Goal: Information Seeking & Learning: Find specific fact

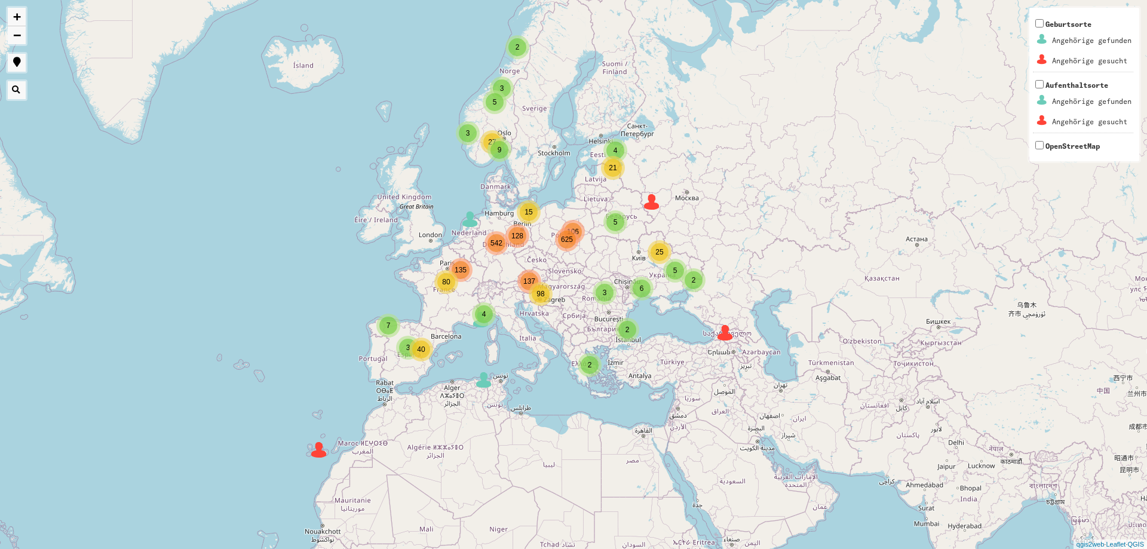
click at [1065, 25] on span "Geburtsorte Angehörige gefunden Angehörige gesucht" at bounding box center [1083, 46] width 100 height 52
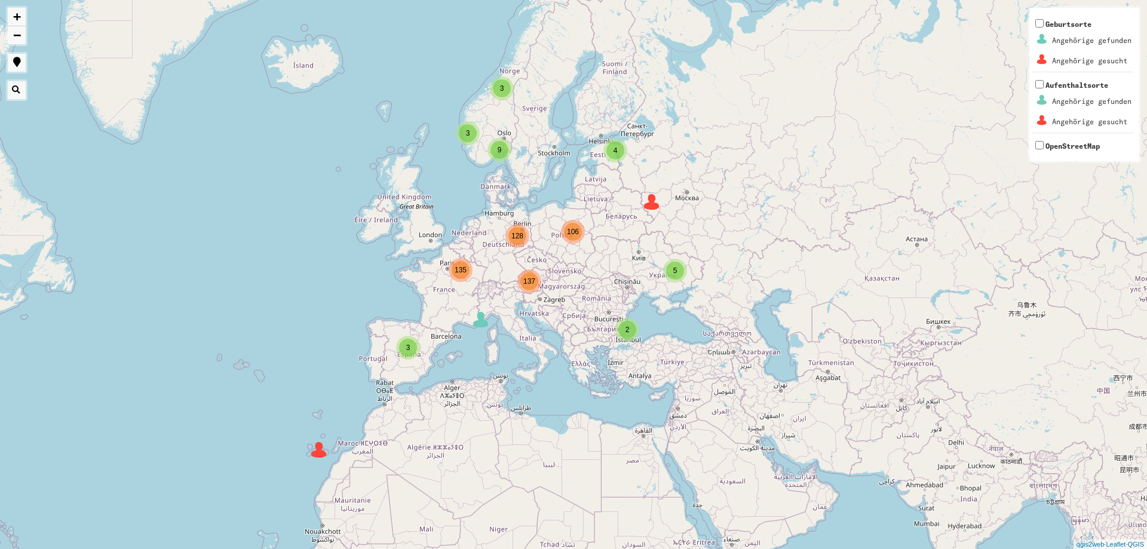
click at [1065, 25] on span "Geburtsorte Angehörige gefunden Angehörige gesucht" at bounding box center [1083, 46] width 100 height 52
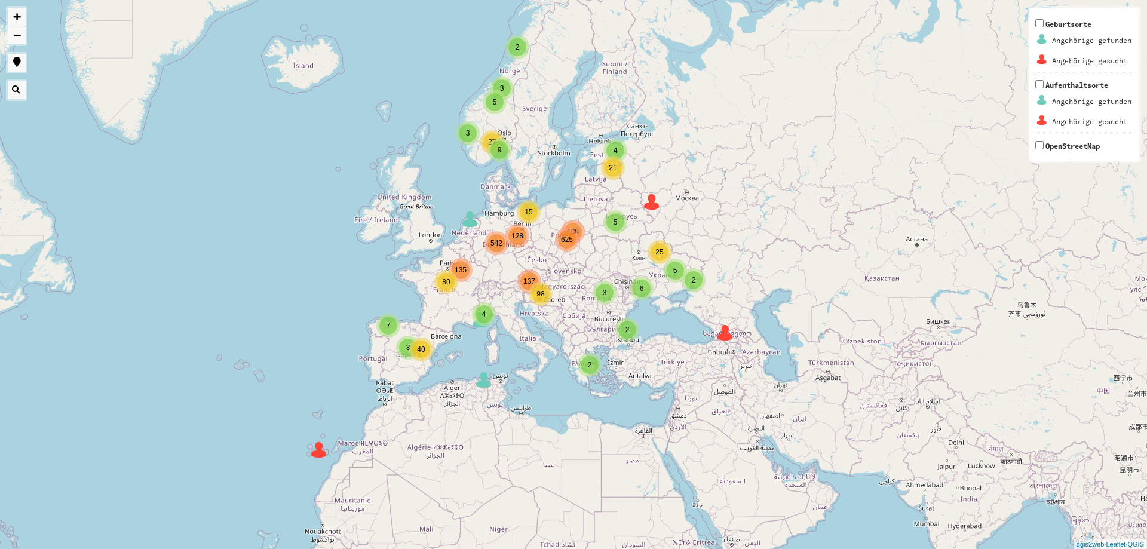
click at [1065, 25] on span "Geburtsorte Angehörige gefunden Angehörige gesucht" at bounding box center [1083, 46] width 100 height 52
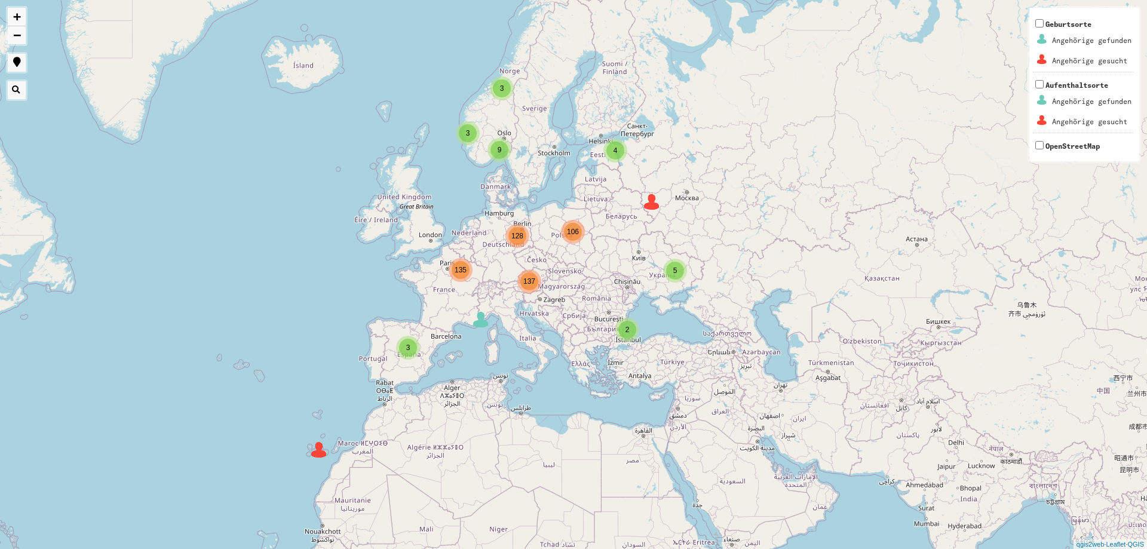
click at [1065, 25] on span "Geburtsorte Angehörige gefunden Angehörige gesucht" at bounding box center [1083, 46] width 100 height 52
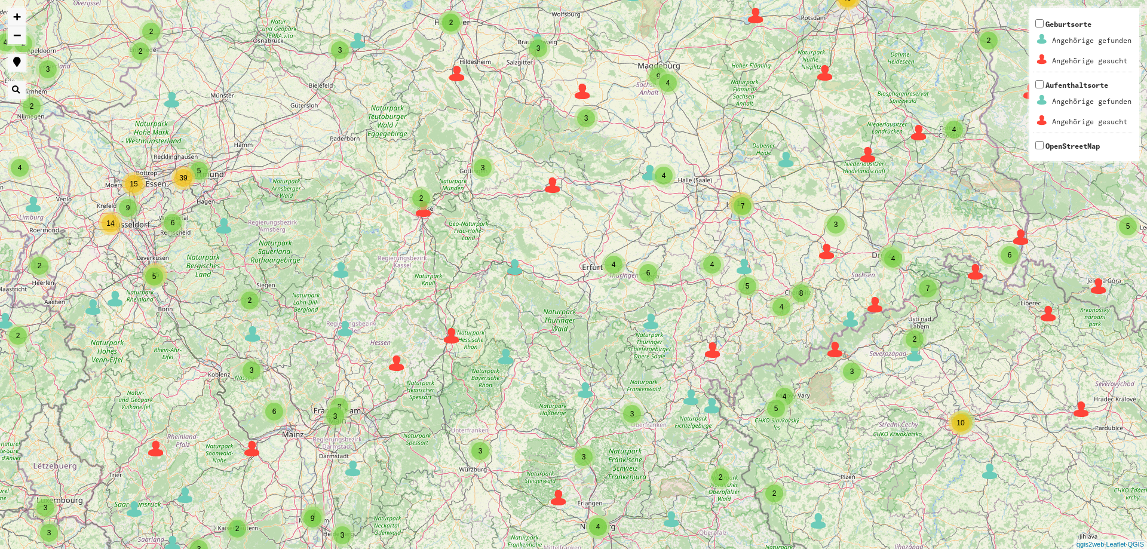
drag, startPoint x: 371, startPoint y: 199, endPoint x: 536, endPoint y: 341, distance: 217.8
click at [536, 341] on div "3 2 2 2 3 5 3 10 53 2 3 3 42 7 6 4 4 2 5 4 2 17 2 2 2 3 3 2 4 2 8 2 2 4 13 6 8 …" at bounding box center [573, 274] width 1147 height 549
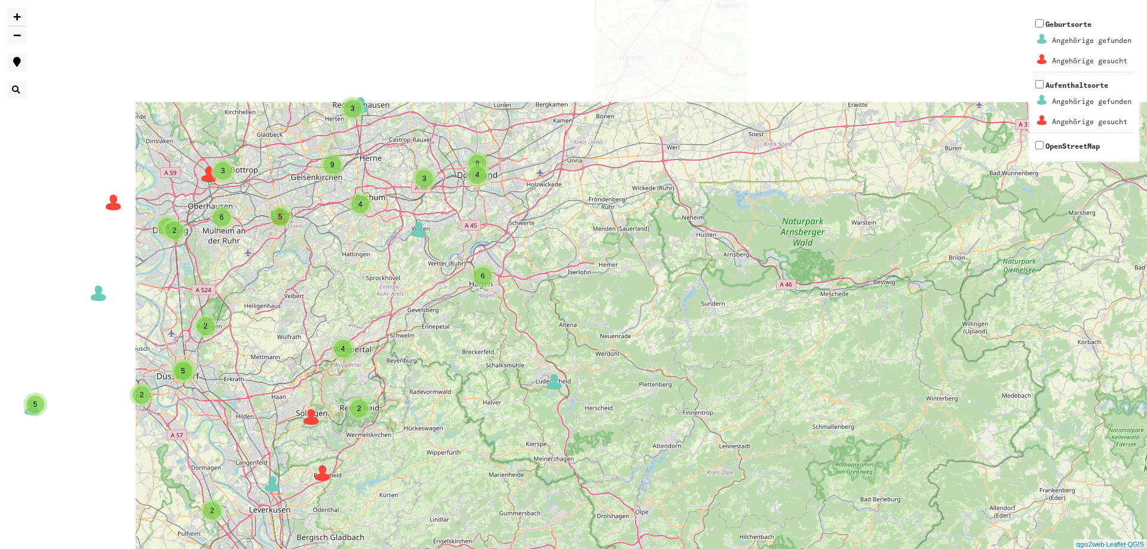
drag, startPoint x: 339, startPoint y: 245, endPoint x: 574, endPoint y: 417, distance: 291.6
click at [574, 417] on div "2 2 2 2 2 3 4 4 2 2 2 3 2 3 3 2 5 2 2 2 2 4 3 8 2 5 5 2 6 4 2 4 3 4 6 6 3 8 4 3…" at bounding box center [573, 274] width 1147 height 549
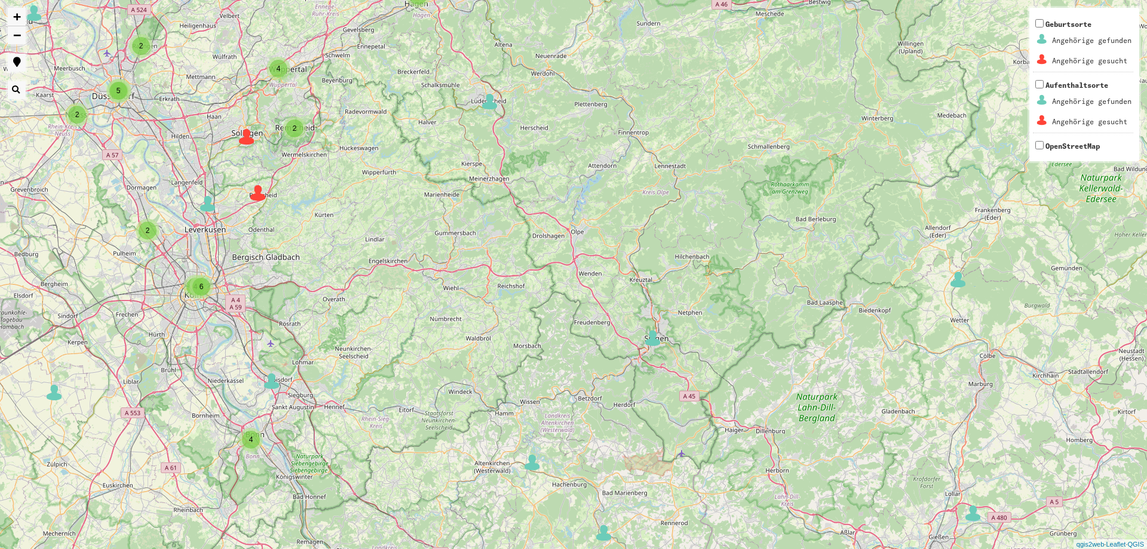
drag, startPoint x: 503, startPoint y: 335, endPoint x: 436, endPoint y: 60, distance: 282.9
click at [436, 60] on div "2 2 2 2 2 4 4 2 2 2 3 2 3 2 2 2 2 2 4 3 8 2 5 5 2 6 4 2 4 3 4 6 6 3 8 4 3 5 9 2…" at bounding box center [573, 274] width 1147 height 549
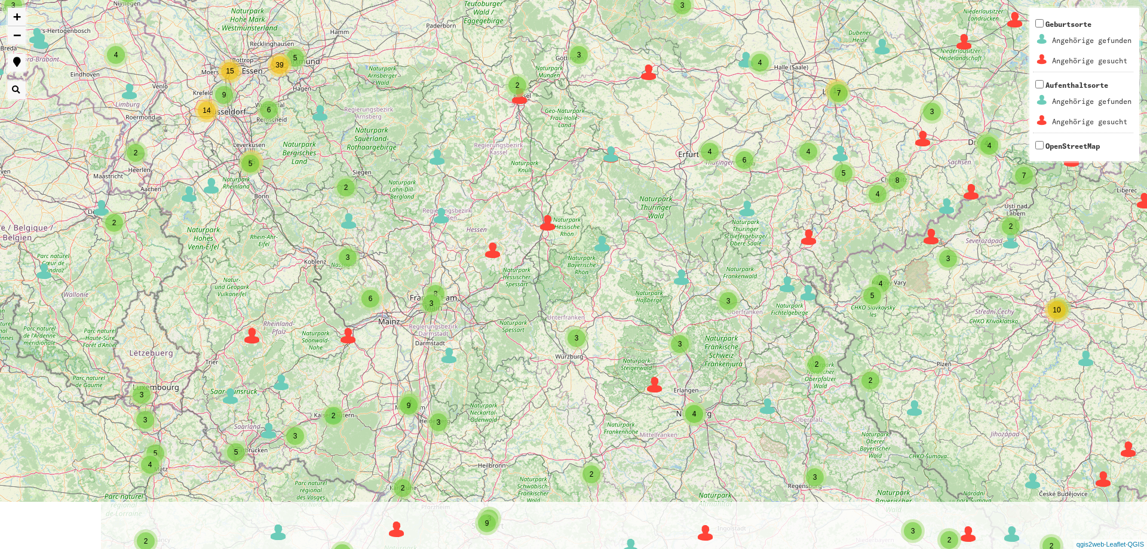
drag, startPoint x: 546, startPoint y: 342, endPoint x: 460, endPoint y: 147, distance: 213.5
click at [460, 147] on div "3 2 2 2 3 5 3 10 53 2 3 3 42 7 6 4 4 2 5 4 2 17 2 2 2 3 3 2 4 2 8 2 2 4 13 6 8 …" at bounding box center [573, 274] width 1147 height 549
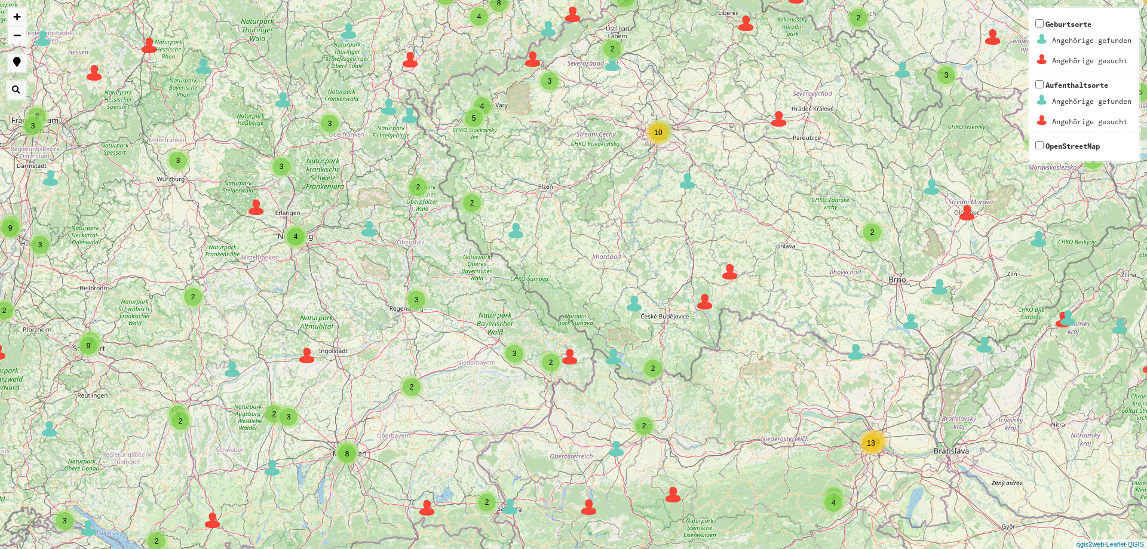
drag, startPoint x: 400, startPoint y: 123, endPoint x: 7, endPoint y: -40, distance: 426.0
click at [7, 0] on div "3 2 2 2 3 5 3 10 53 2 3 3 42 7 6 4 4 2 5 4 2 17 2 2 2 3 3 2 4 2 8 2 2 4 13 6 8 …" at bounding box center [573, 274] width 1147 height 549
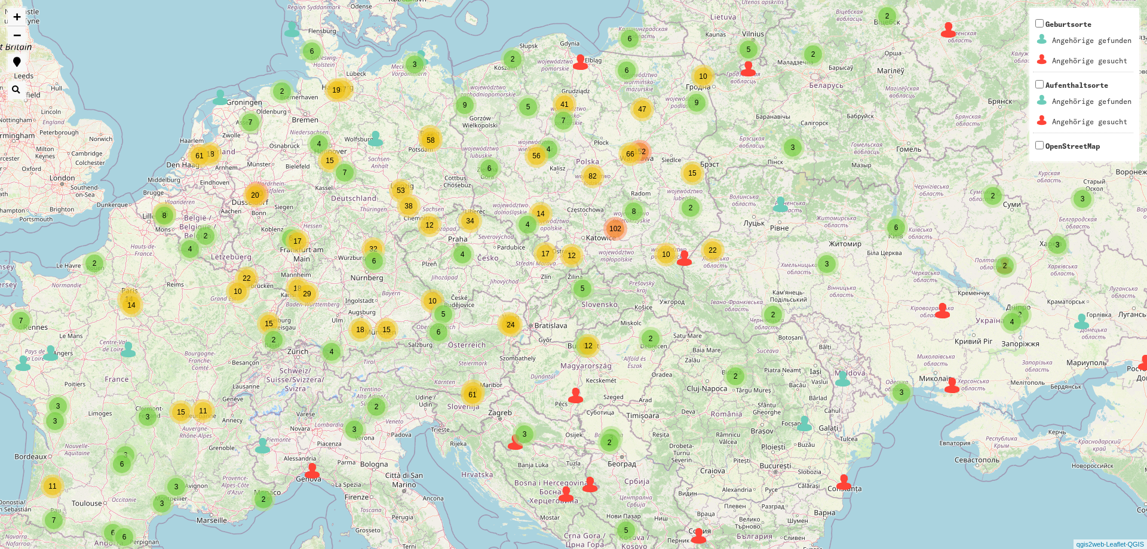
drag, startPoint x: 190, startPoint y: 231, endPoint x: 323, endPoint y: 308, distance: 153.1
click at [323, 308] on div "2 2 3 2 3 5 2 2 7 6 8 4 9 66 4 6 4 6 45 38 4 19 2 4 5 18 15 2 19 12 9 49 18 7 6…" at bounding box center [573, 274] width 1147 height 549
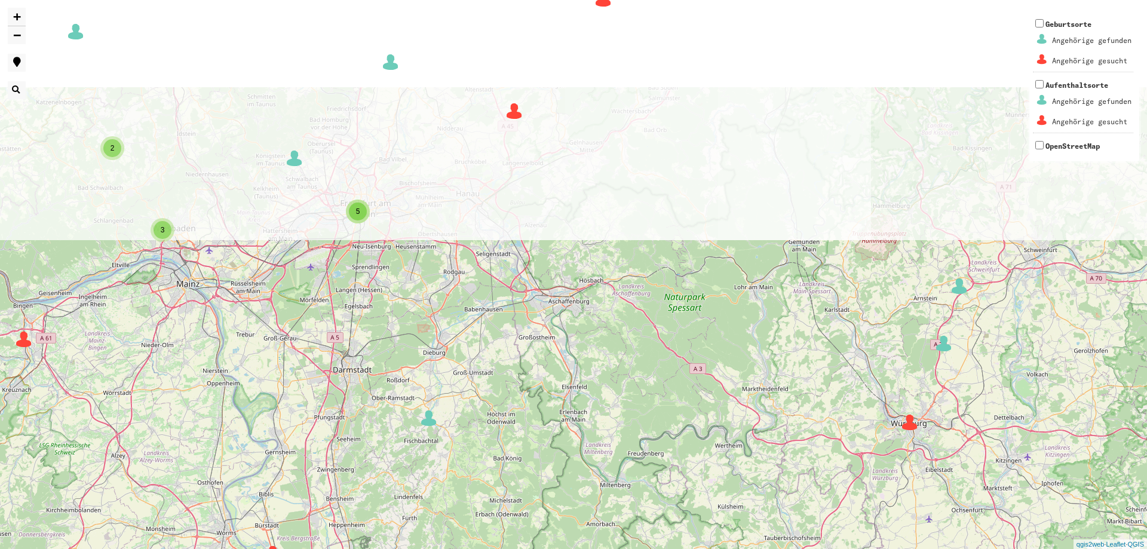
drag, startPoint x: 344, startPoint y: 138, endPoint x: 427, endPoint y: 415, distance: 288.9
click at [428, 419] on div "3 2 2 2 2 2 3 3 2 2 3 3 2 5 4 2 8 2 2 2 2 2 4 4 5 3 2 4 2 2 + − Nothing found. …" at bounding box center [573, 274] width 1147 height 549
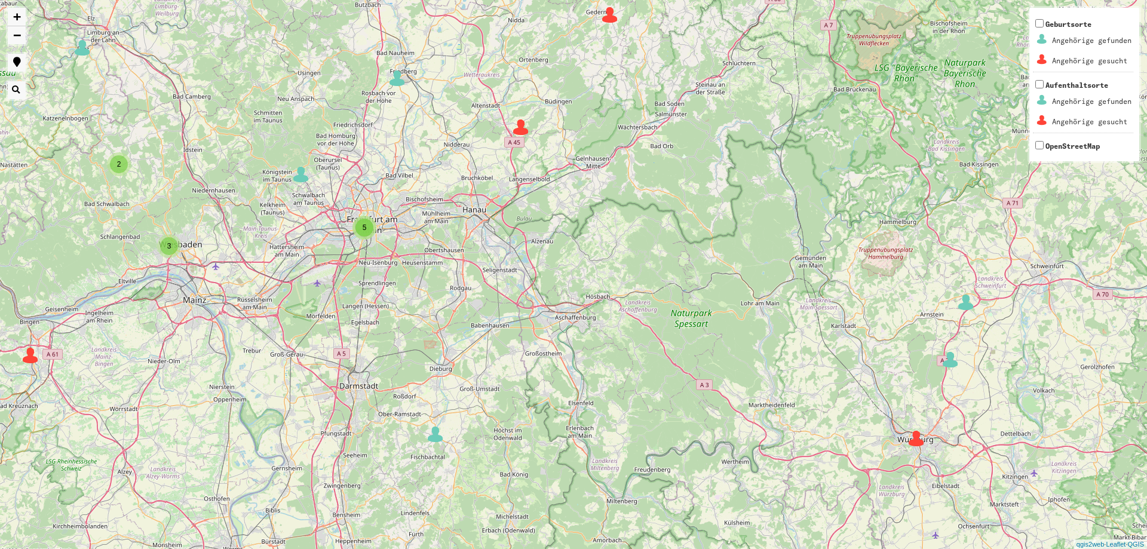
click at [366, 230] on span "5" at bounding box center [365, 227] width 4 height 8
click at [388, 209] on img at bounding box center [389, 212] width 18 height 18
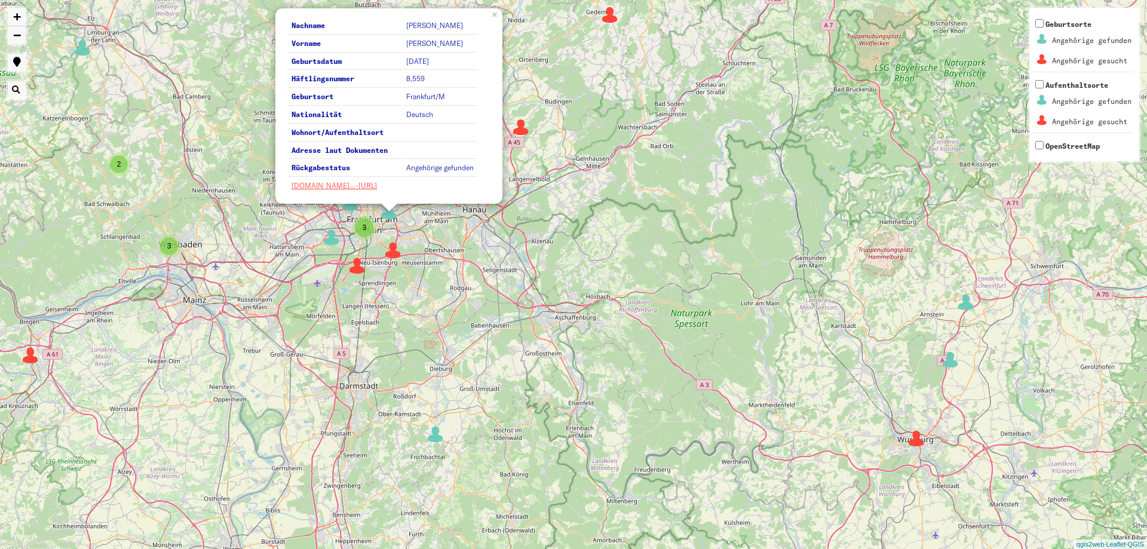
click at [397, 256] on img at bounding box center [393, 250] width 18 height 18
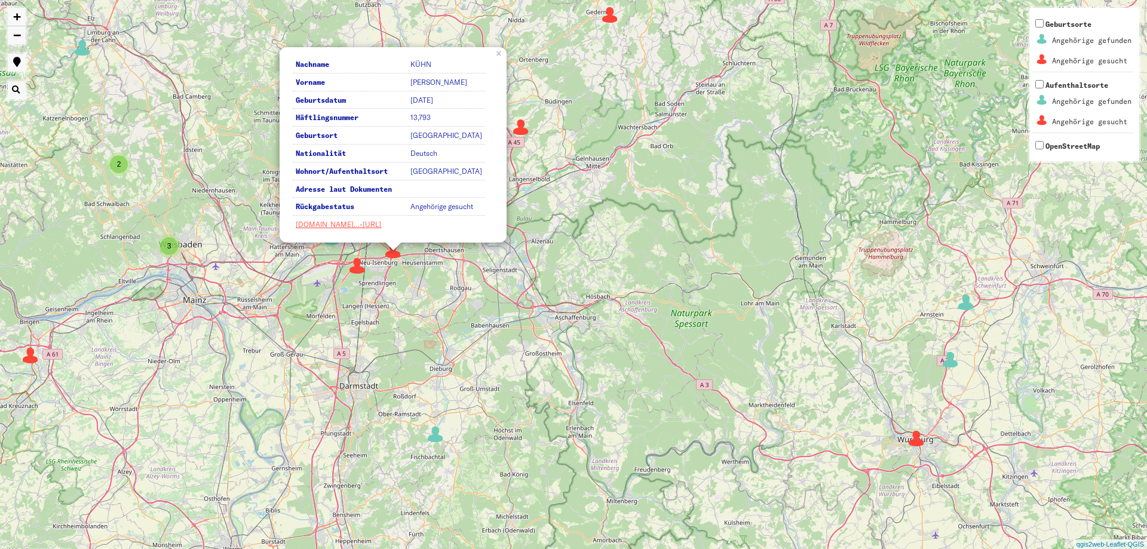
click at [360, 268] on img at bounding box center [357, 266] width 18 height 18
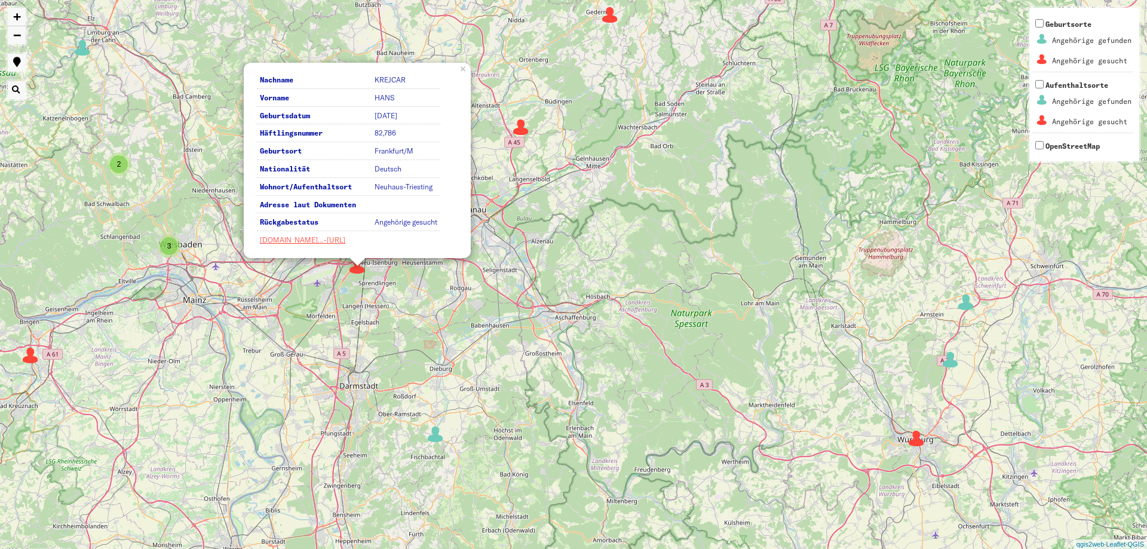
click at [330, 291] on div "3 2 2 2 3 3 2 2 3 2 5 2 8 2 2 2 2 2 4 4 5 3 2 4 2 2 4 2 2 5 5 2 6 2 4 2 2 Nachn…" at bounding box center [573, 274] width 1147 height 549
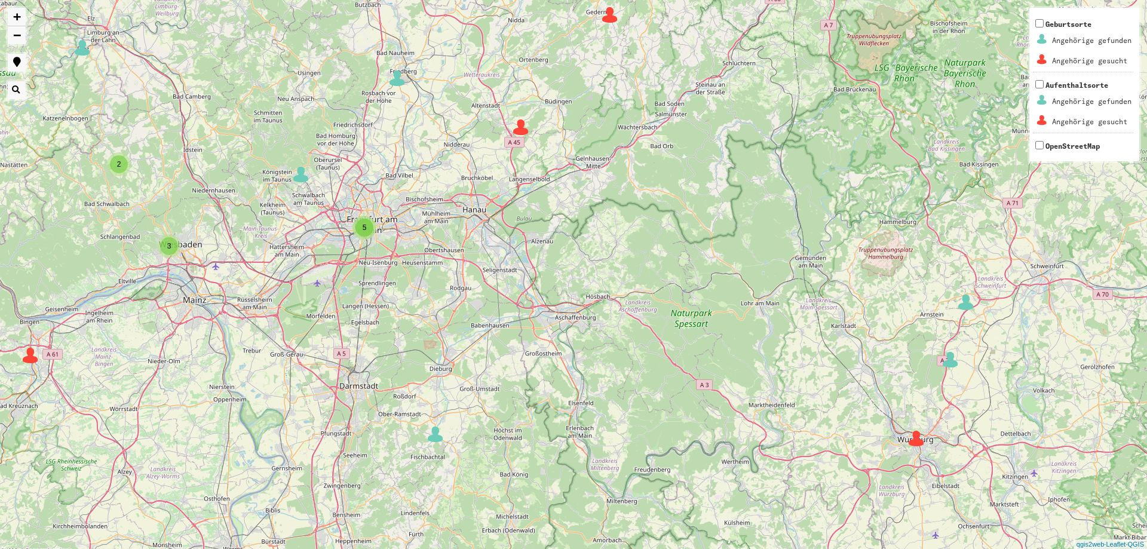
click at [365, 230] on span "5" at bounding box center [365, 227] width 4 height 8
click at [351, 201] on img at bounding box center [351, 203] width 18 height 18
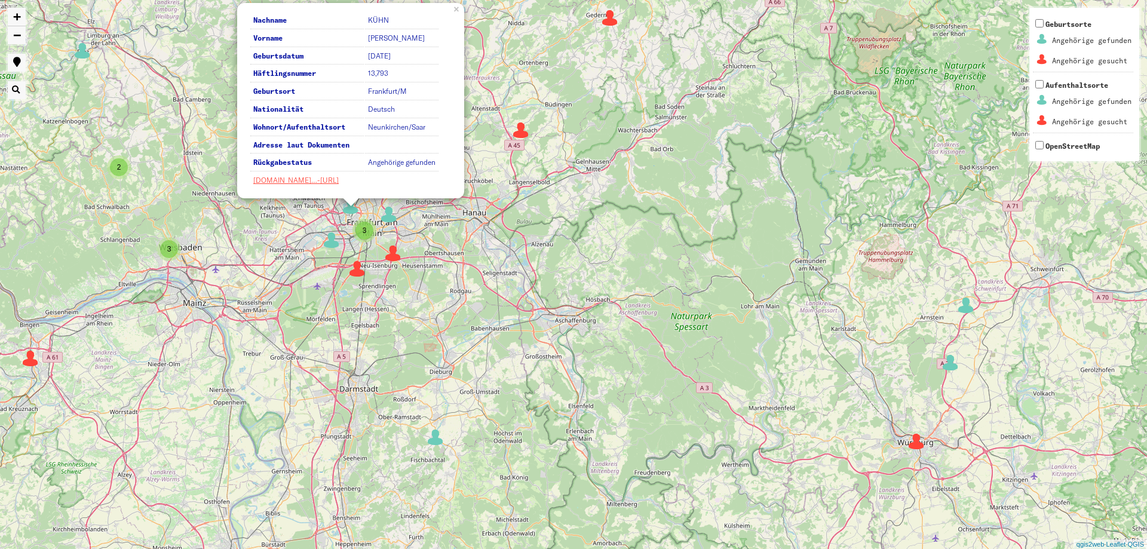
click at [333, 243] on img at bounding box center [332, 240] width 18 height 18
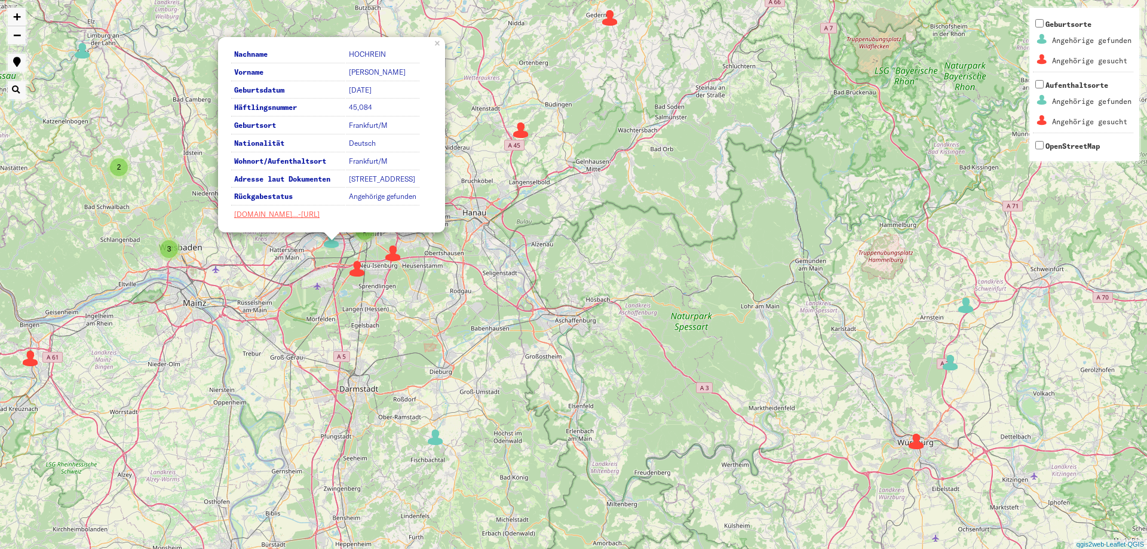
click at [166, 253] on div "3" at bounding box center [169, 249] width 18 height 18
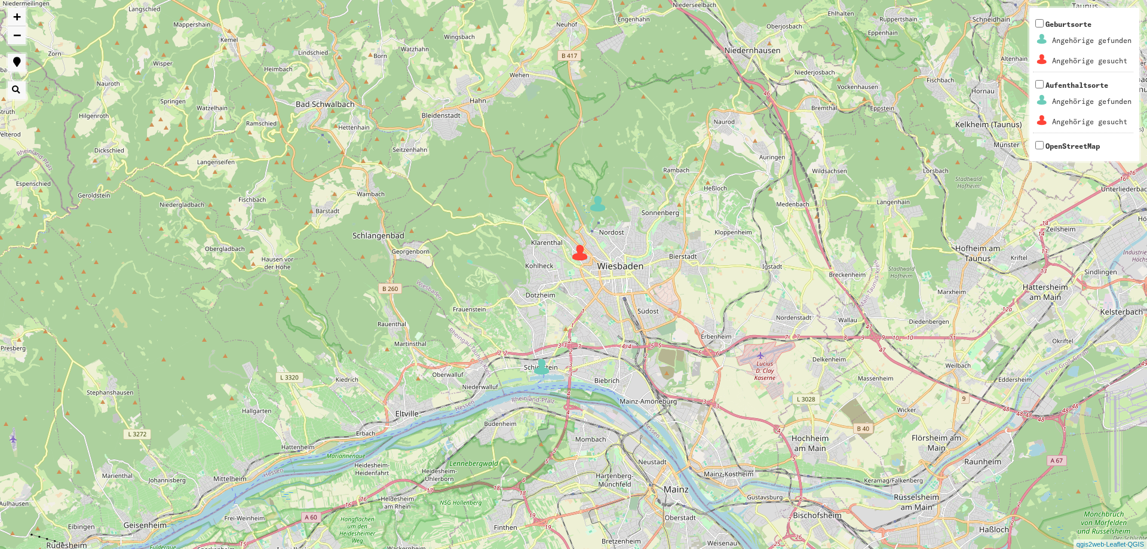
click at [580, 258] on img at bounding box center [580, 253] width 18 height 18
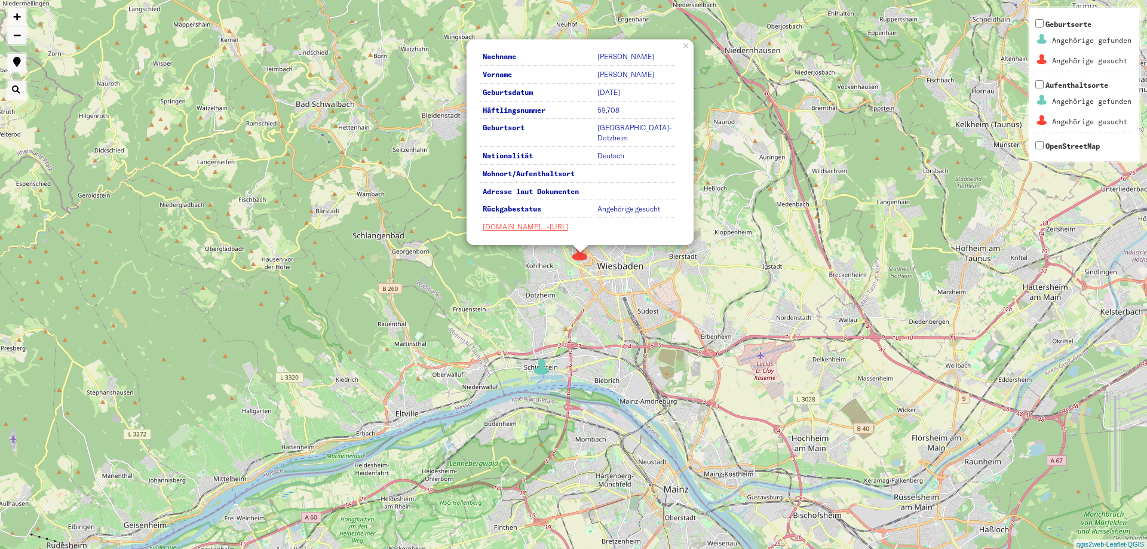
click at [544, 370] on img at bounding box center [542, 367] width 18 height 18
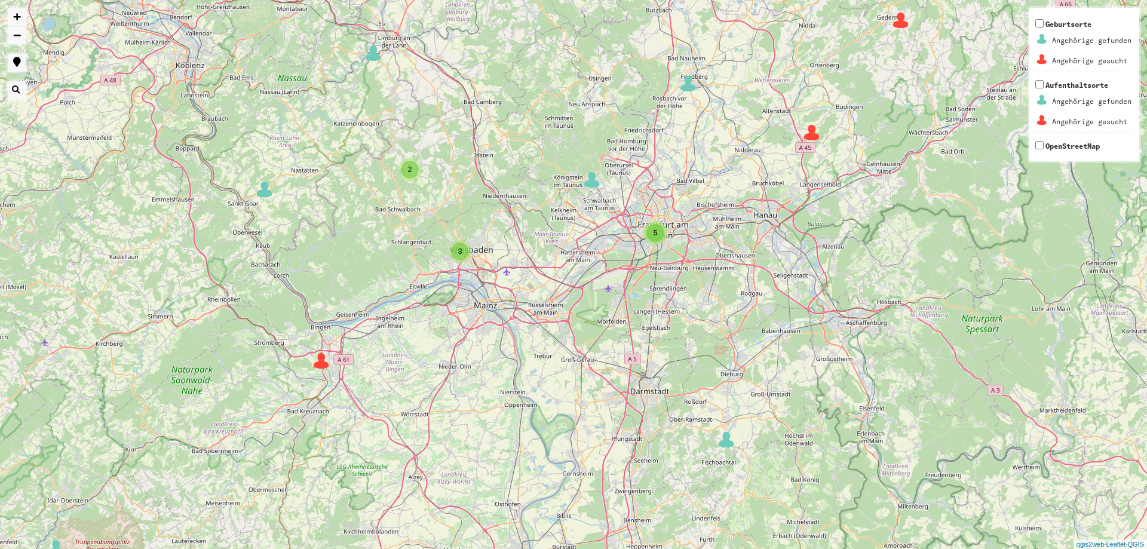
drag, startPoint x: 805, startPoint y: 349, endPoint x: 559, endPoint y: 297, distance: 251.6
click at [559, 297] on div "3 2 2 3 3 4 2 2 2 2 3 2 3 3 2 5 2 8 2 2 2 2 2 2 5 5 2 6 4 2 4 2 4 2 + − Nothing…" at bounding box center [573, 274] width 1147 height 549
click at [319, 366] on img at bounding box center [319, 361] width 18 height 18
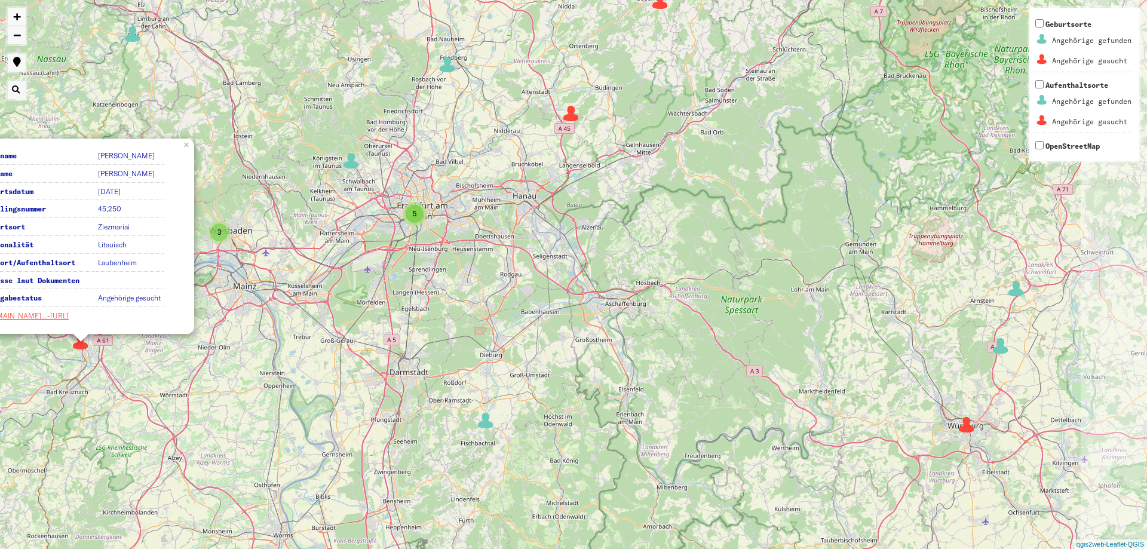
drag, startPoint x: 716, startPoint y: 360, endPoint x: 476, endPoint y: 339, distance: 241.1
click at [476, 339] on div "3 2 2 3 3 4 2 2 2 2 3 2 5 2 8 2 2 2 2 2 5 5 2 6 4 2 2 4 2 4 3 2 2 Nachname [PER…" at bounding box center [573, 274] width 1147 height 549
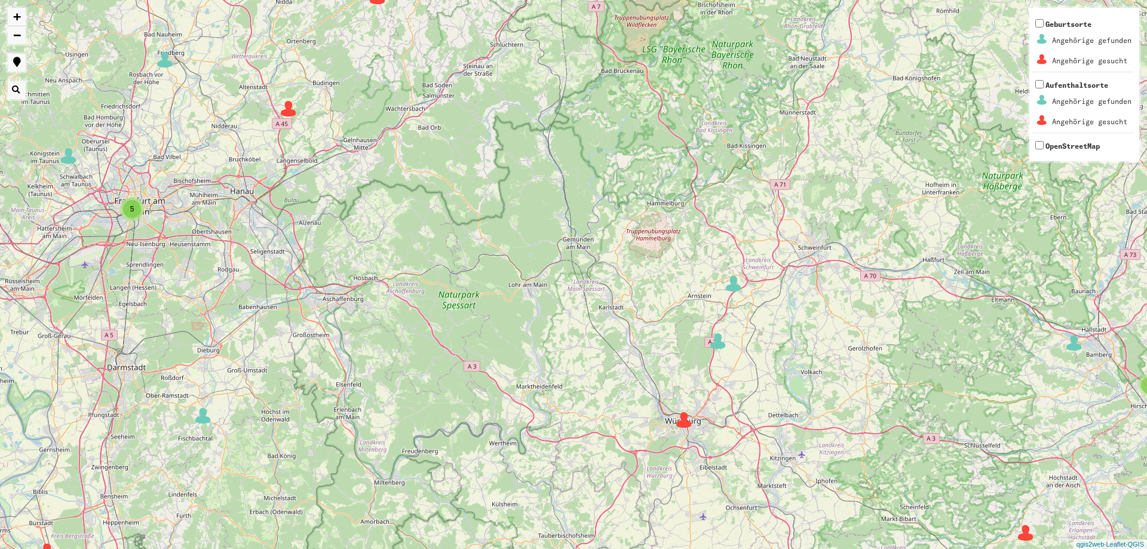
drag, startPoint x: 872, startPoint y: 267, endPoint x: 588, endPoint y: 262, distance: 283.9
click at [588, 262] on div "3 2 2 3 3 4 2 2 2 3 2 5 2 8 2 2 2 2 2 5 2 6 4 2 2 4 2 3 2 2 2 2 4 5 Nachname [P…" at bounding box center [573, 274] width 1147 height 549
click at [681, 422] on img at bounding box center [684, 420] width 18 height 18
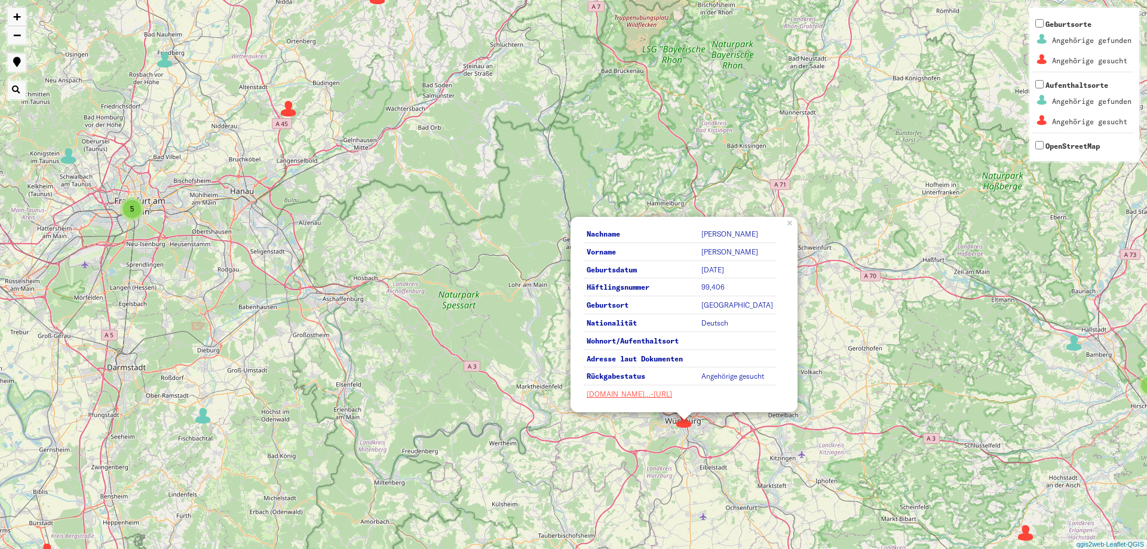
click at [513, 257] on div "3 2 2 3 3 4 2 2 2 3 2 5 2 8 2 2 2 2 2 5 2 6 4 2 2 4 2 3 2 2 2 2 4 5 2 Nachname …" at bounding box center [573, 274] width 1147 height 549
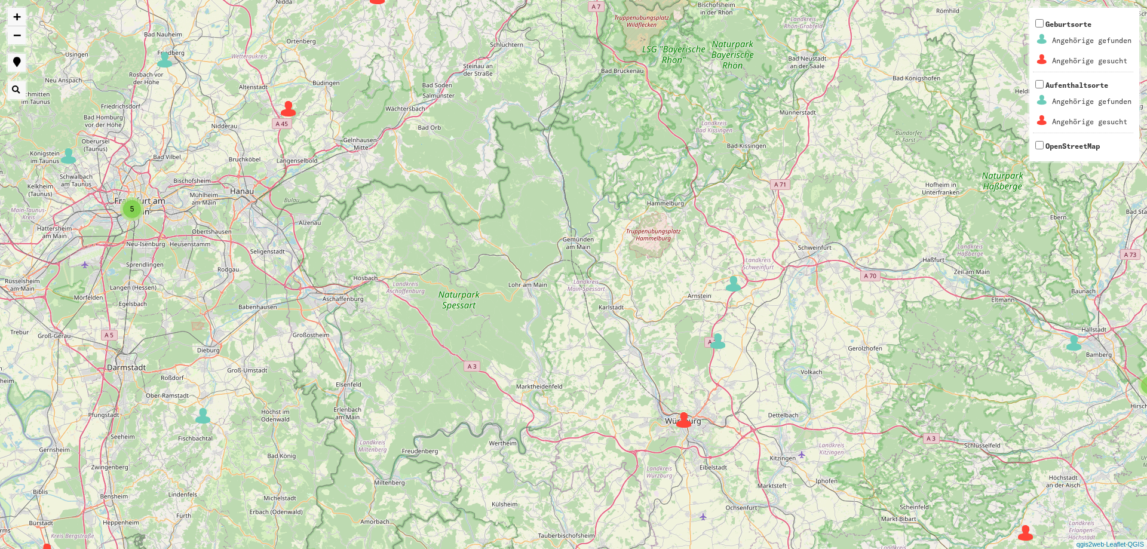
click at [204, 426] on div "3 2 2 3 3 4 2 2 2 3 2 5 2 8 2 2 2 2 2 5 2 6 4 2 2 4 2 3 2 2 2 2 4 5 2 + − Nothi…" at bounding box center [573, 274] width 1147 height 549
click at [205, 422] on img at bounding box center [203, 416] width 18 height 18
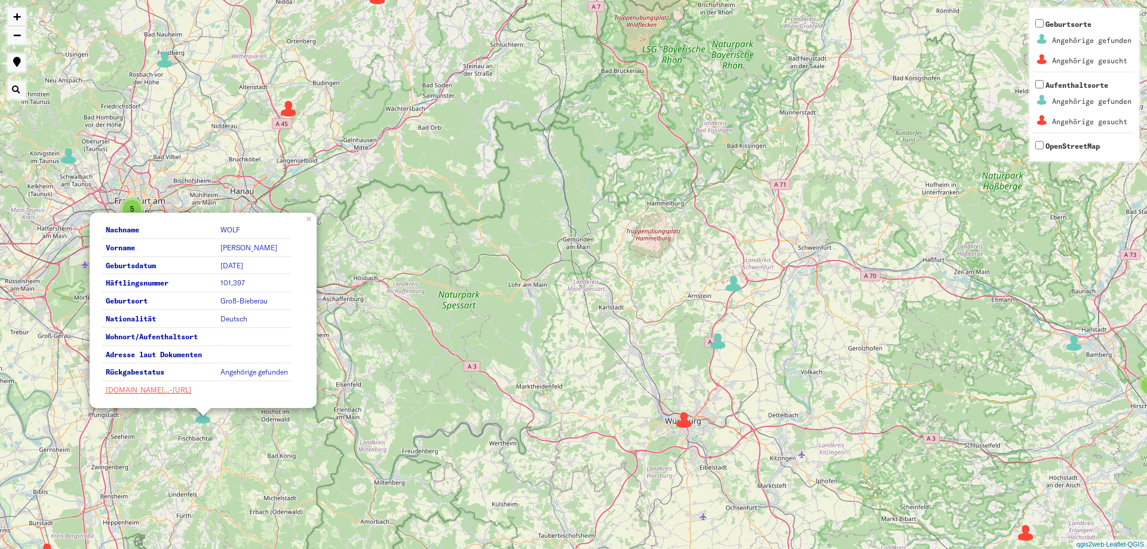
click at [431, 319] on div "3 2 2 3 3 4 2 2 2 3 2 5 2 8 2 2 2 2 2 5 2 6 4 2 2 4 2 3 2 2 2 2 4 5 2 Nachname …" at bounding box center [573, 274] width 1147 height 549
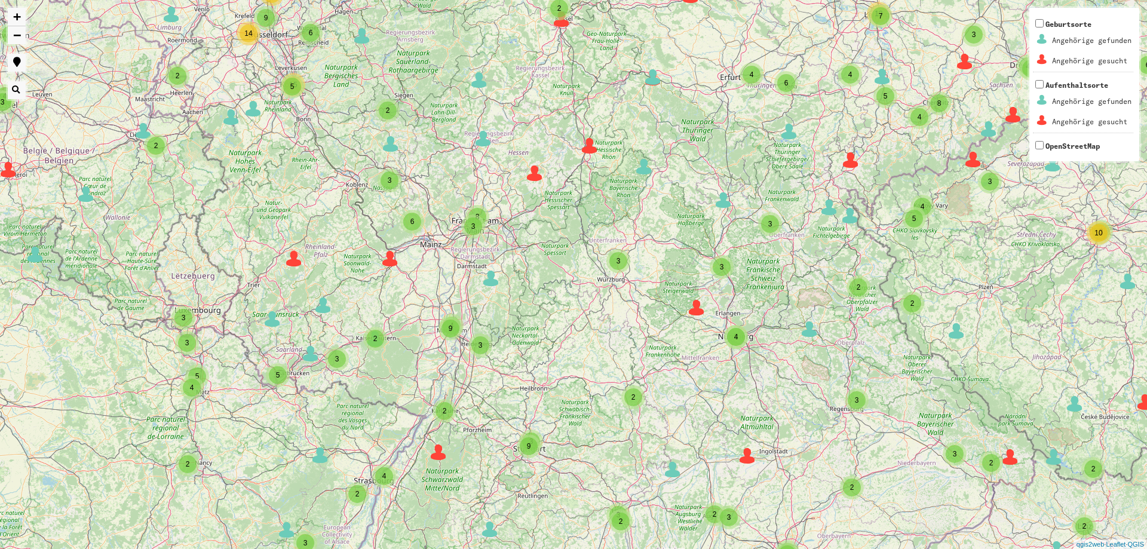
click at [452, 330] on span "9" at bounding box center [451, 328] width 4 height 8
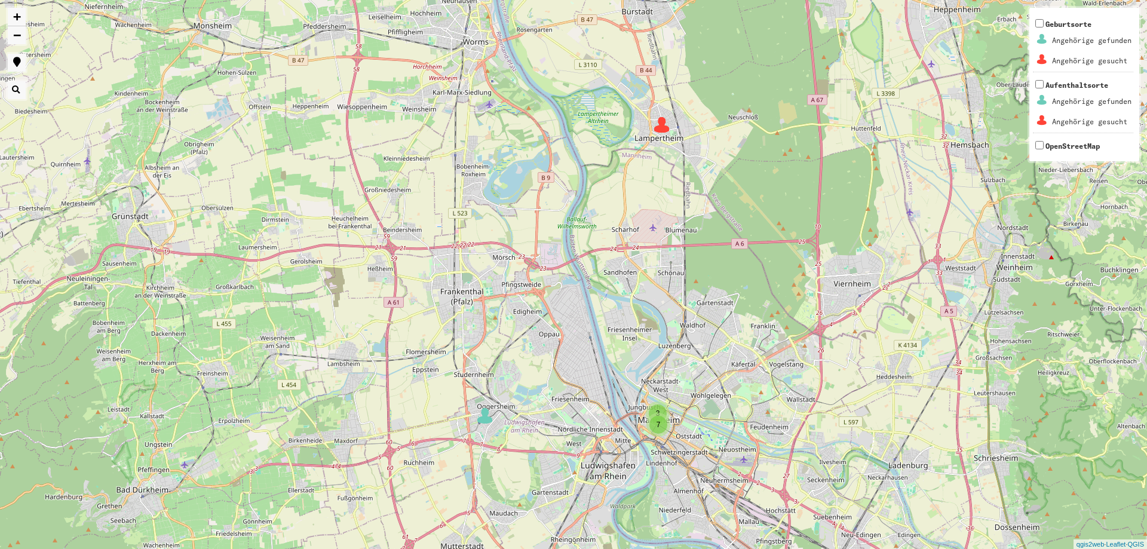
click at [660, 425] on span "7" at bounding box center [659, 425] width 4 height 8
click at [635, 401] on img at bounding box center [635, 396] width 18 height 18
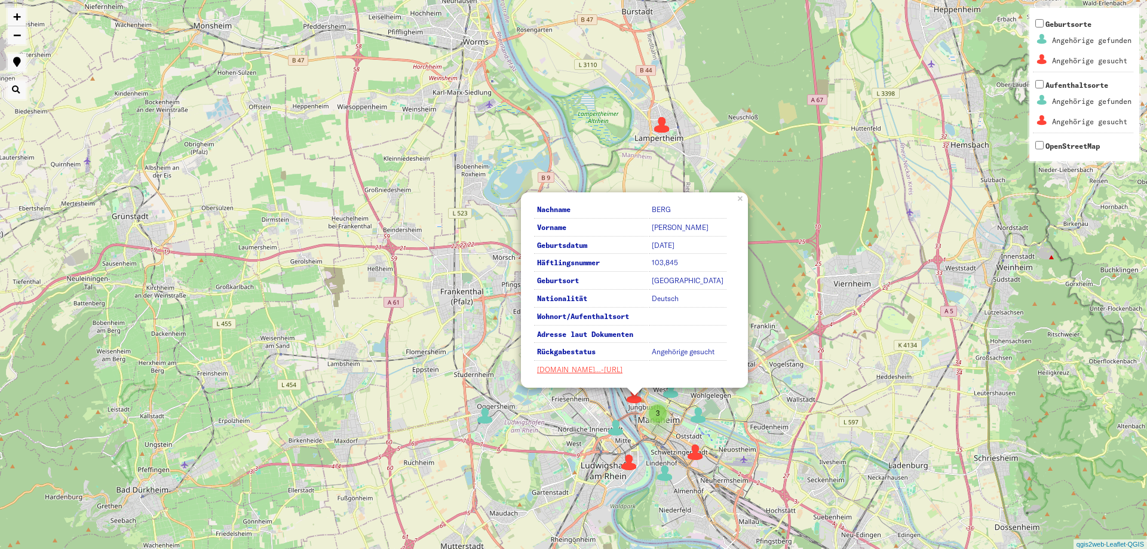
click at [614, 427] on img at bounding box center [616, 428] width 18 height 18
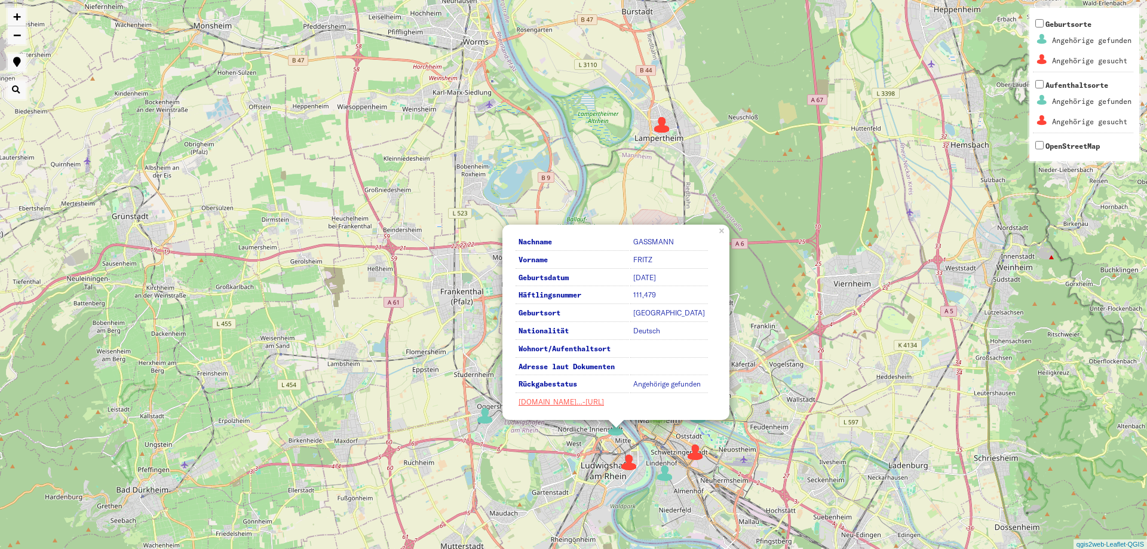
click at [624, 465] on img at bounding box center [629, 463] width 18 height 18
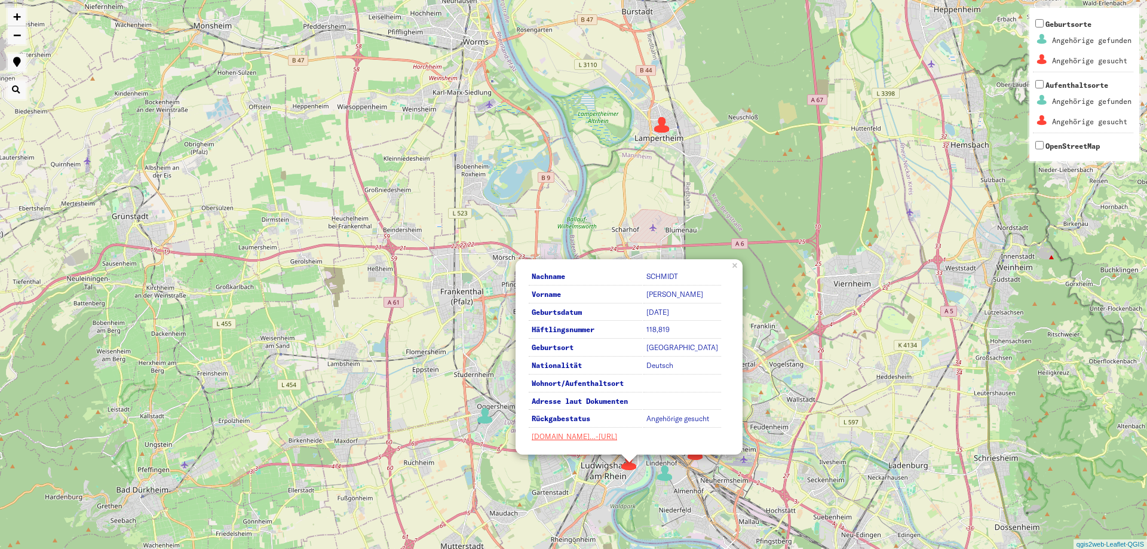
click at [665, 472] on img at bounding box center [665, 473] width 18 height 18
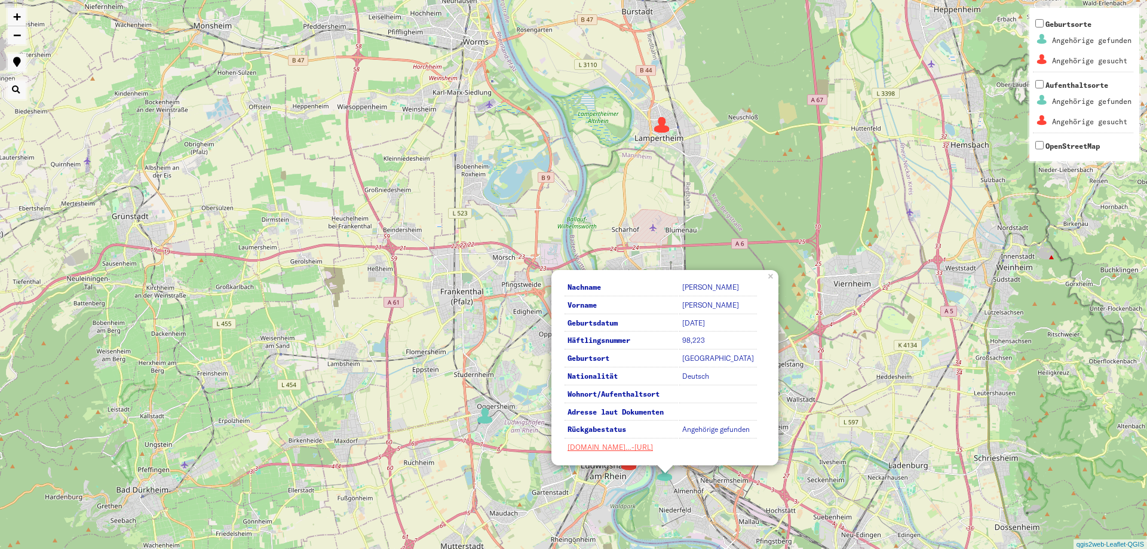
click at [700, 487] on div "3 2 7 2 Nachname [PERSON_NAME] [PERSON_NAME] Geburtsdatum [DATE] Häftlingsnumme…" at bounding box center [573, 274] width 1147 height 549
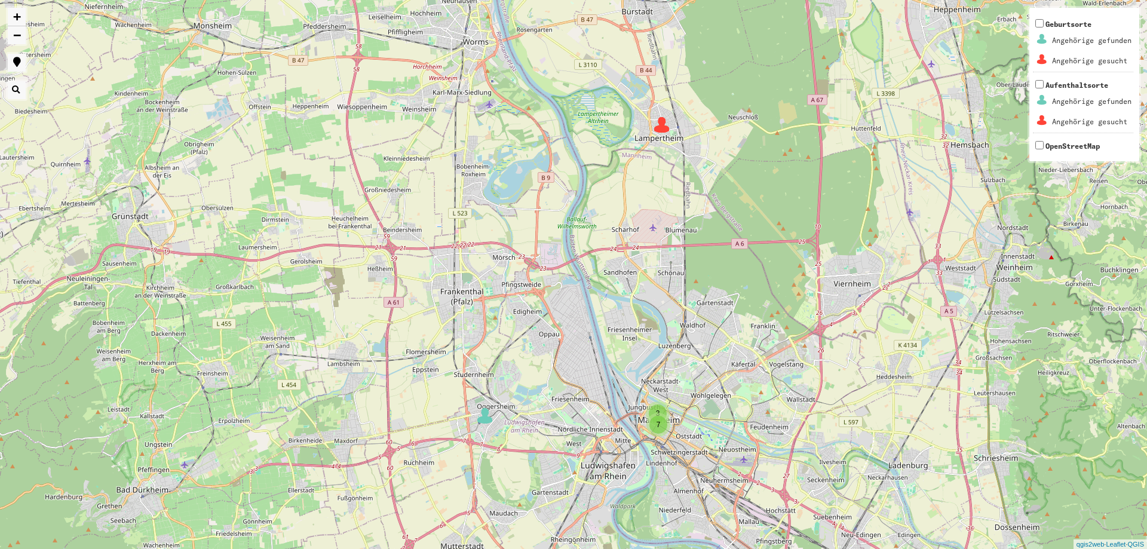
click at [658, 427] on span "7" at bounding box center [659, 425] width 4 height 8
click at [695, 454] on img at bounding box center [696, 452] width 18 height 18
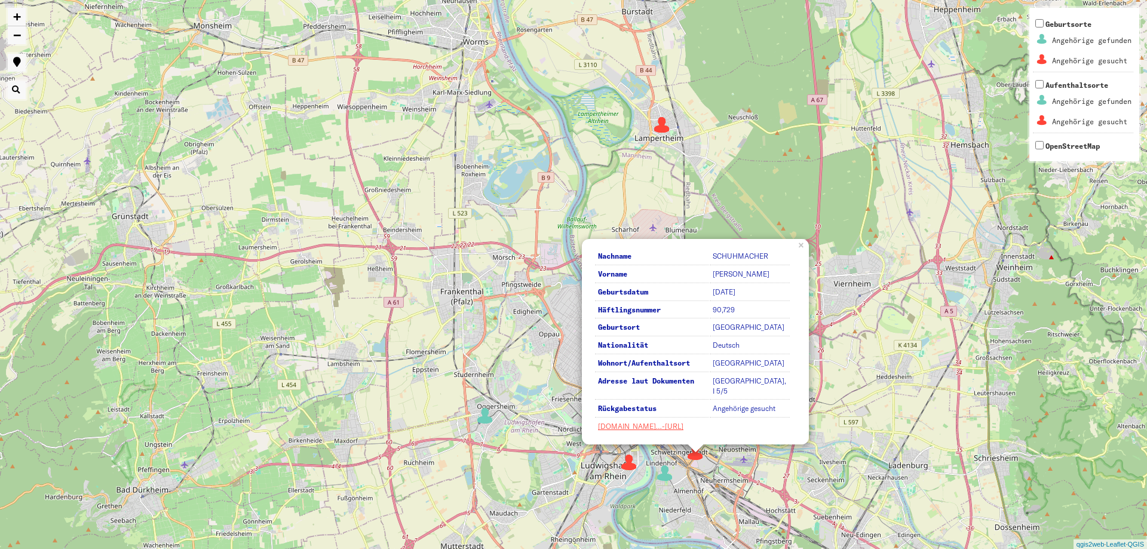
click at [717, 456] on div "3 2 7 2 Nachname [PERSON_NAME] Vorname [PERSON_NAME] Geburtsdatum [DATE] Häftli…" at bounding box center [573, 274] width 1147 height 549
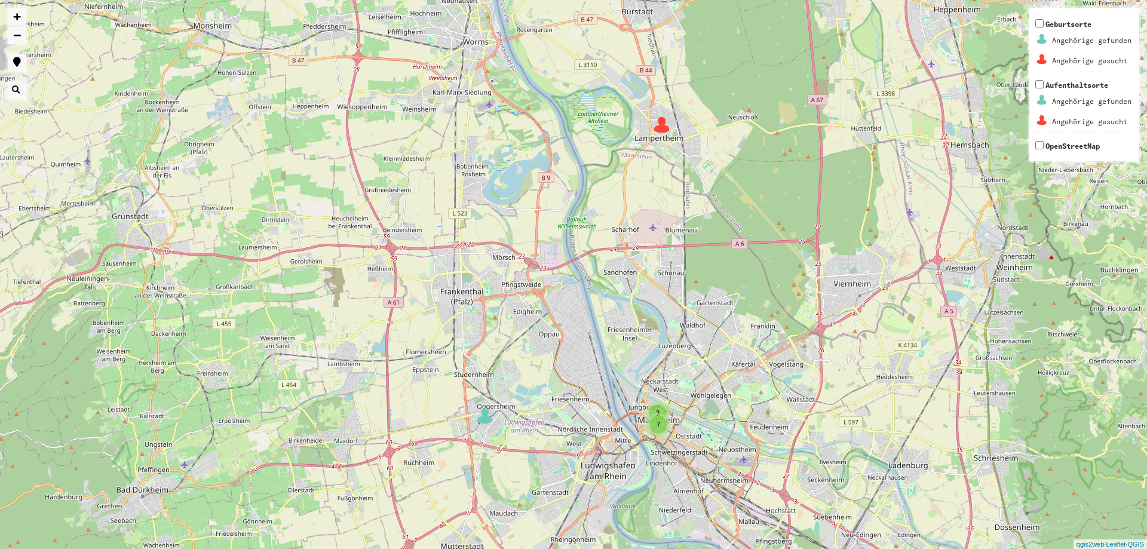
click at [657, 409] on span "3" at bounding box center [658, 413] width 4 height 8
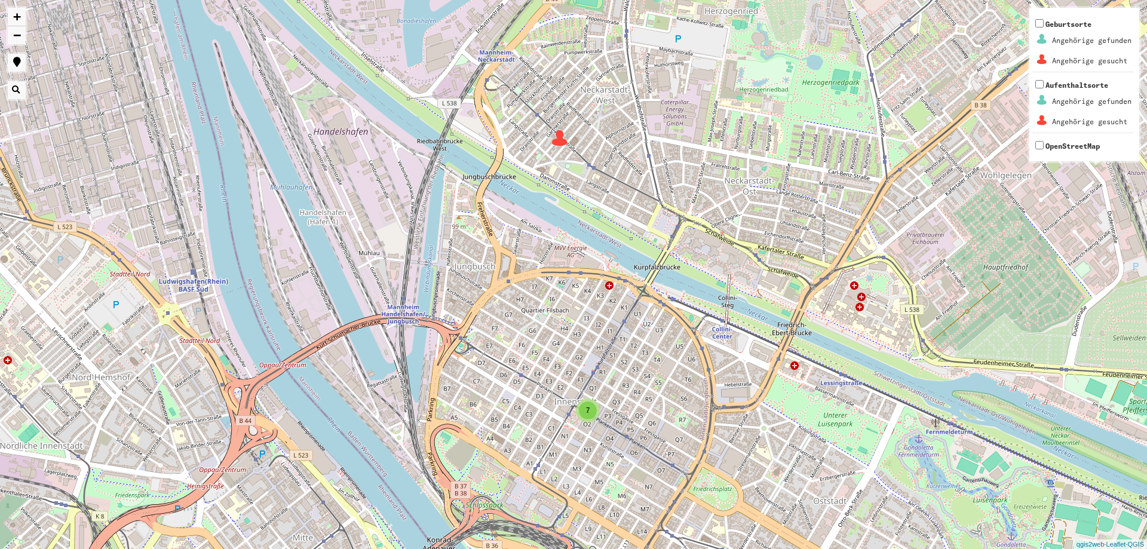
click at [587, 408] on span "7" at bounding box center [588, 410] width 4 height 8
click at [599, 373] on img at bounding box center [601, 376] width 18 height 18
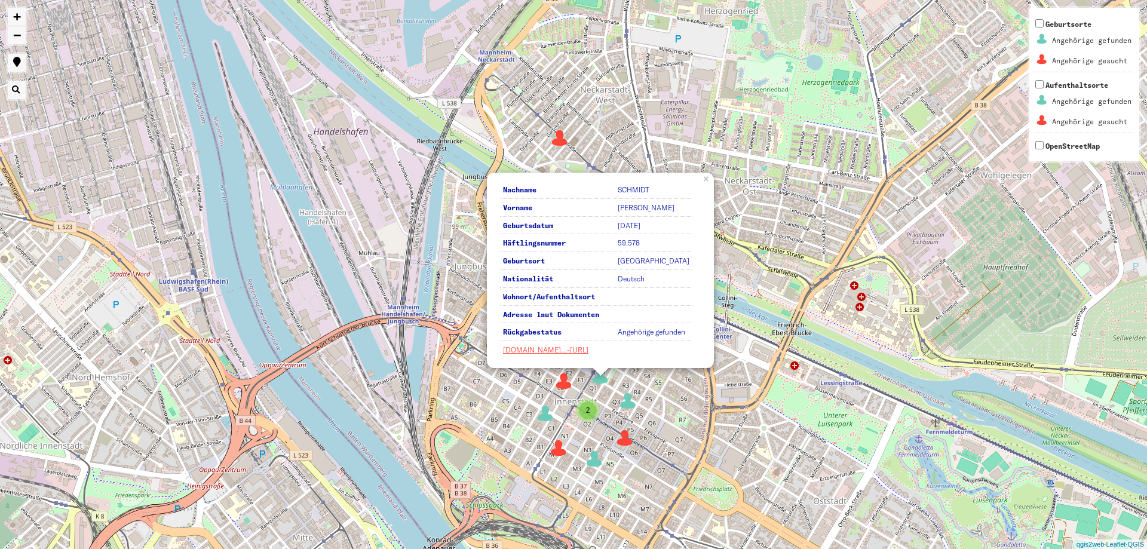
click at [633, 411] on div "2 7 Nachname [PERSON_NAME] Vorname [PERSON_NAME] Geburtsdatum [DATE] Häftlingsn…" at bounding box center [573, 274] width 1147 height 549
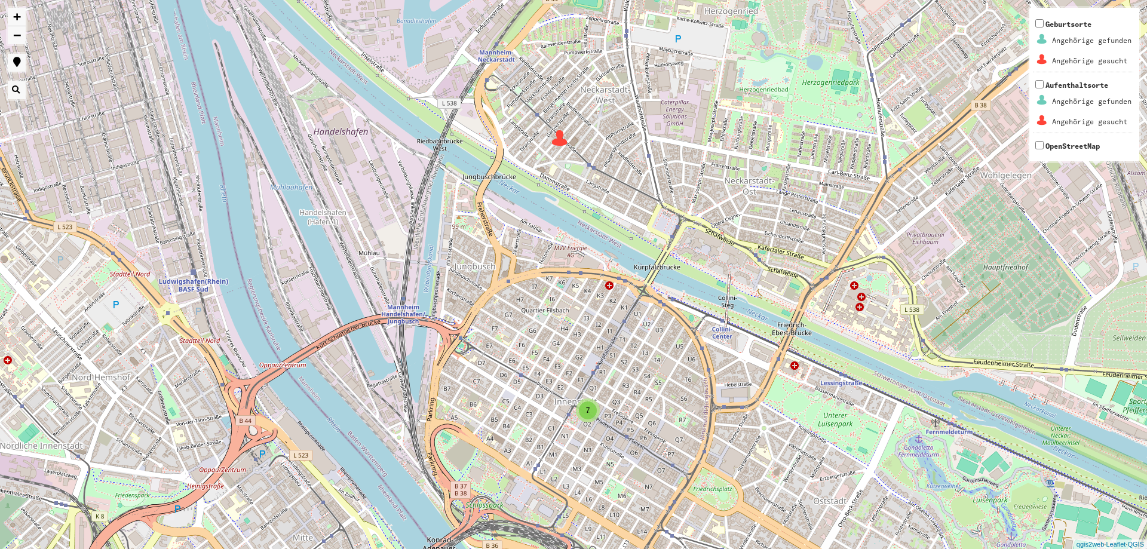
click at [633, 411] on div "2 7 + − Nothing found. Geburtsorte Angehörige gefunden Angehörige gesucht Aufen…" at bounding box center [573, 274] width 1147 height 549
click at [590, 420] on div "7" at bounding box center [588, 411] width 24 height 24
click at [629, 400] on img at bounding box center [628, 401] width 18 height 18
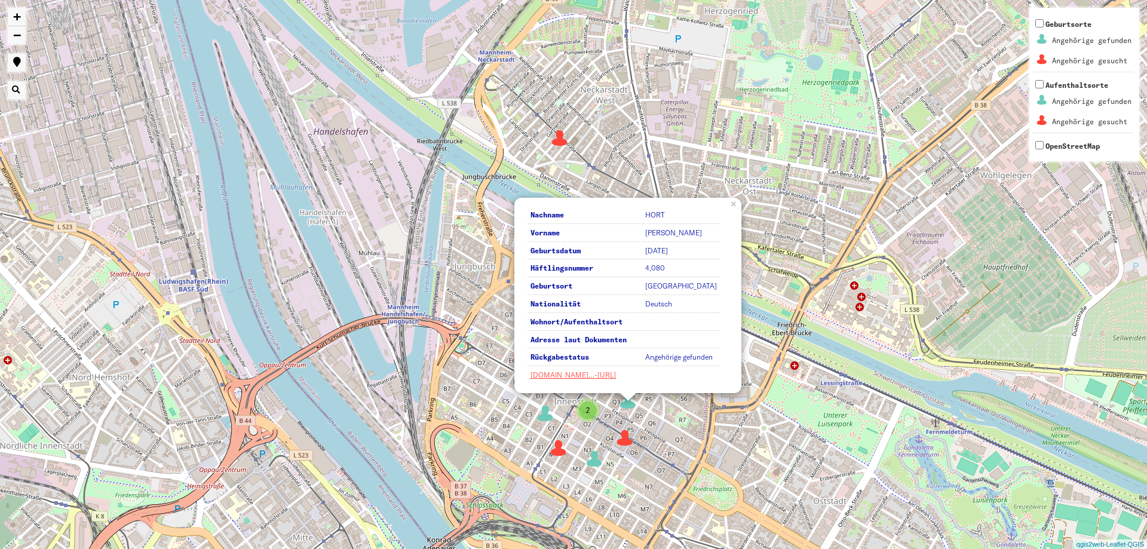
click at [626, 441] on img at bounding box center [625, 438] width 18 height 18
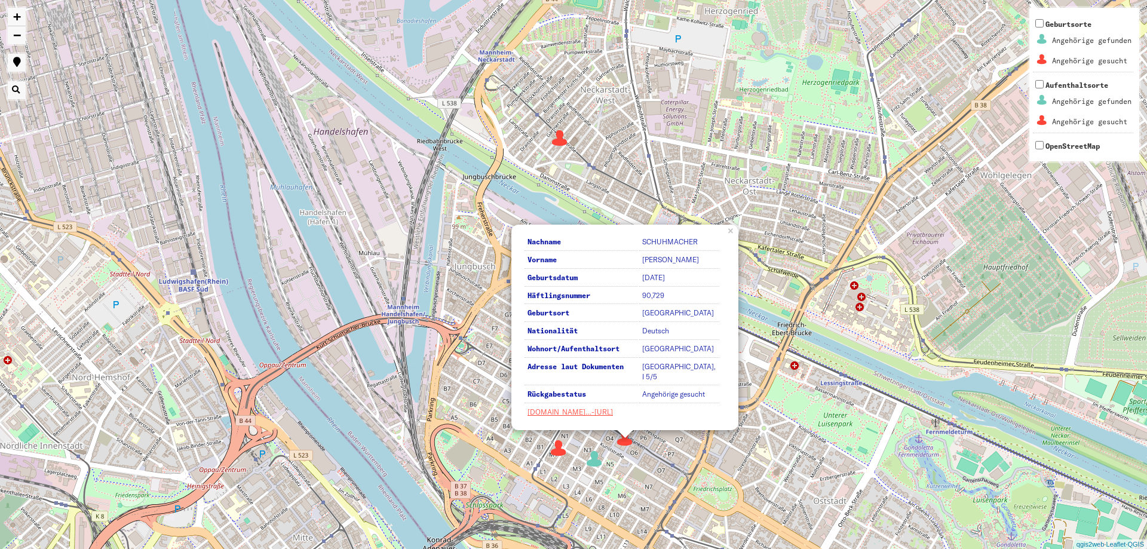
click at [831, 455] on div "2 7 Nachname [PERSON_NAME] Vorname [PERSON_NAME] Geburtsdatum [DATE] Häftlingsn…" at bounding box center [573, 274] width 1147 height 549
click at [557, 137] on img at bounding box center [560, 137] width 18 height 18
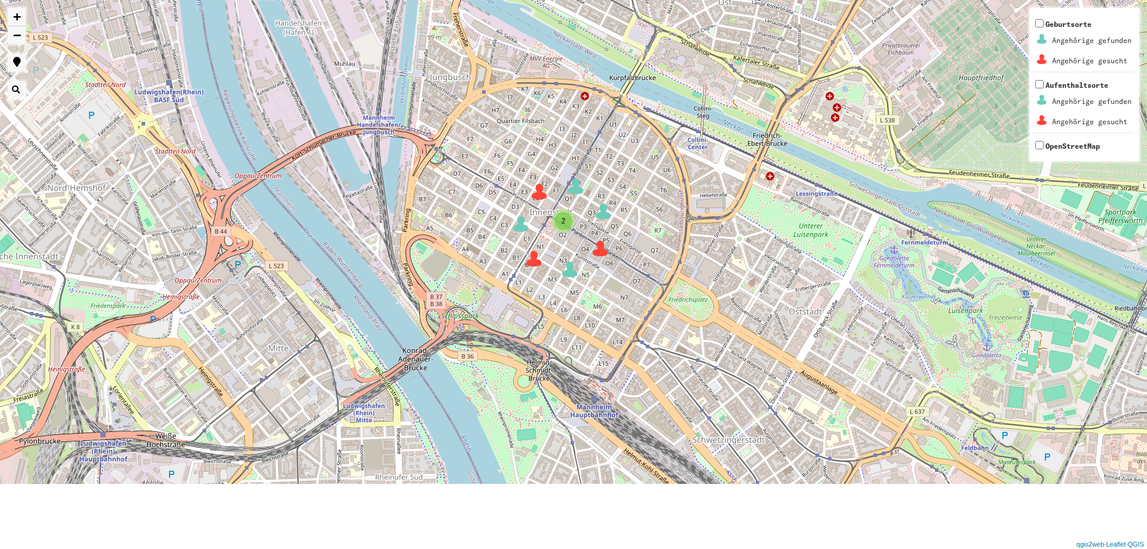
drag, startPoint x: 330, startPoint y: 264, endPoint x: 301, endPoint y: 39, distance: 225.9
click at [301, 39] on div "2 7 Nachname [PERSON_NAME] Vorname [PERSON_NAME] Geburtsdatum [DATE] Häftlingsn…" at bounding box center [573, 274] width 1147 height 549
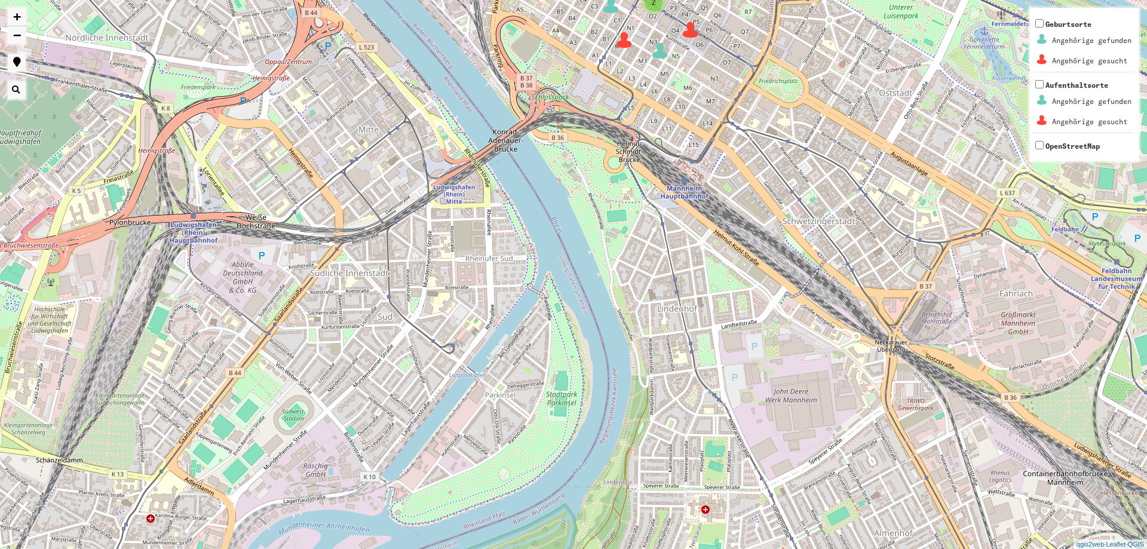
drag, startPoint x: 795, startPoint y: 433, endPoint x: 884, endPoint y: 226, distance: 225.1
click at [884, 226] on div "2 7 Nachname [PERSON_NAME] Vorname [PERSON_NAME] Geburtsdatum [DATE] Häftlingsn…" at bounding box center [573, 274] width 1147 height 549
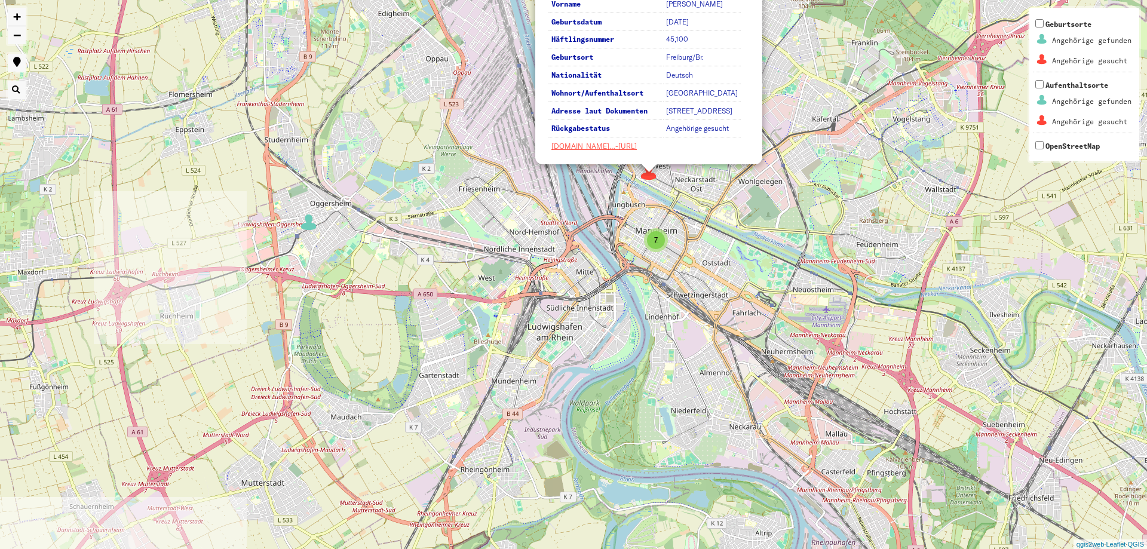
click at [690, 371] on div "2 2 7 Nachname [PERSON_NAME] [PERSON_NAME] Geburtsdatum [DATE] Häftlingsnummer …" at bounding box center [573, 274] width 1147 height 549
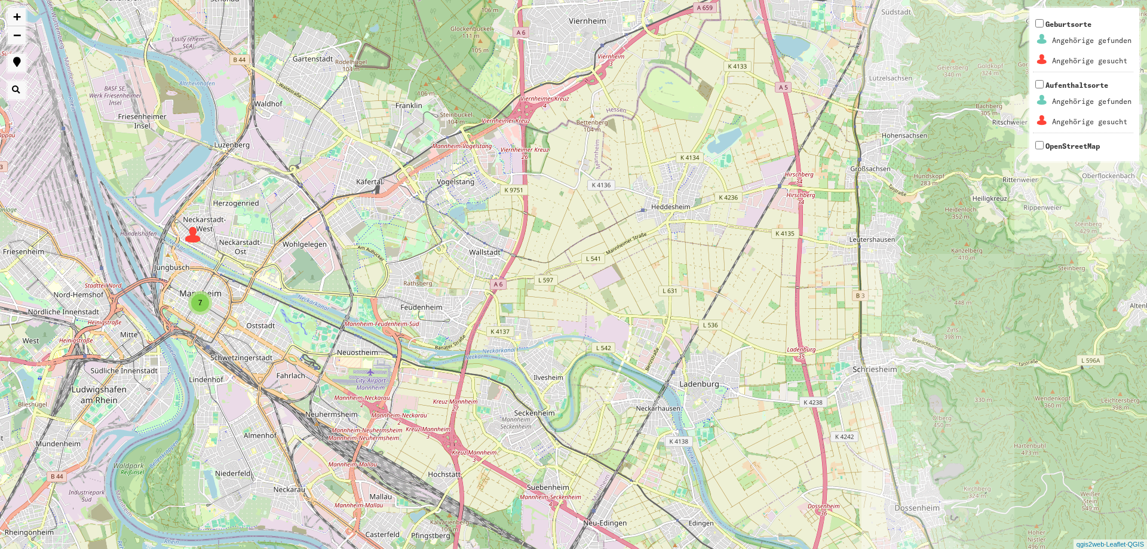
drag, startPoint x: 858, startPoint y: 228, endPoint x: 400, endPoint y: 290, distance: 462.0
click at [400, 290] on div "2 2 7 + − Nothing found. Geburtsorte Angehörige gefunden Angehörige gesucht Auf…" at bounding box center [573, 274] width 1147 height 549
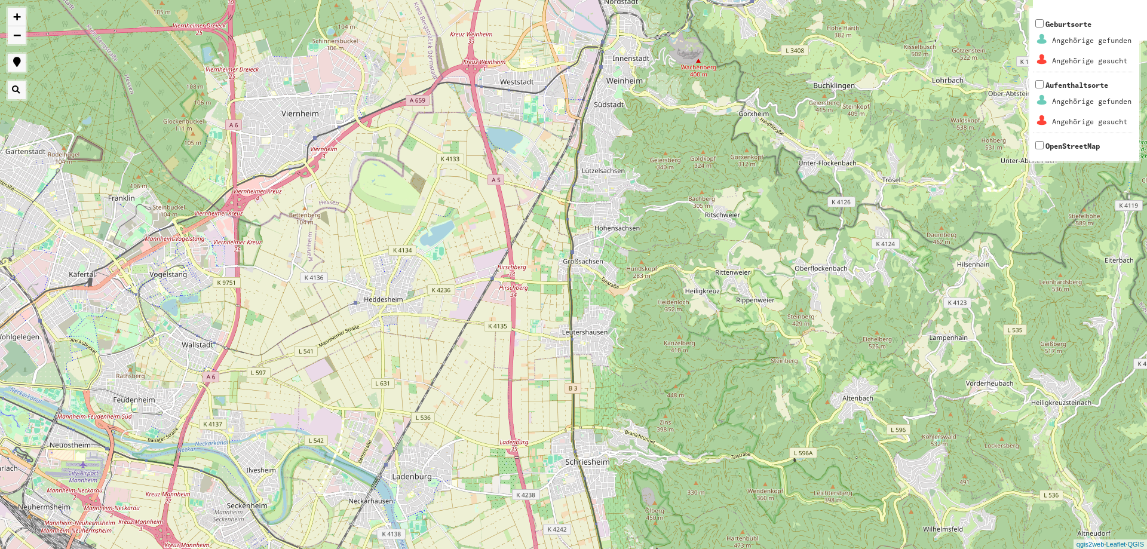
drag, startPoint x: 841, startPoint y: 306, endPoint x: 549, endPoint y: 402, distance: 308.0
click at [549, 402] on div "2 2 7 + − Nothing found. Geburtsorte Angehörige gefunden Angehörige gesucht Auf…" at bounding box center [573, 274] width 1147 height 549
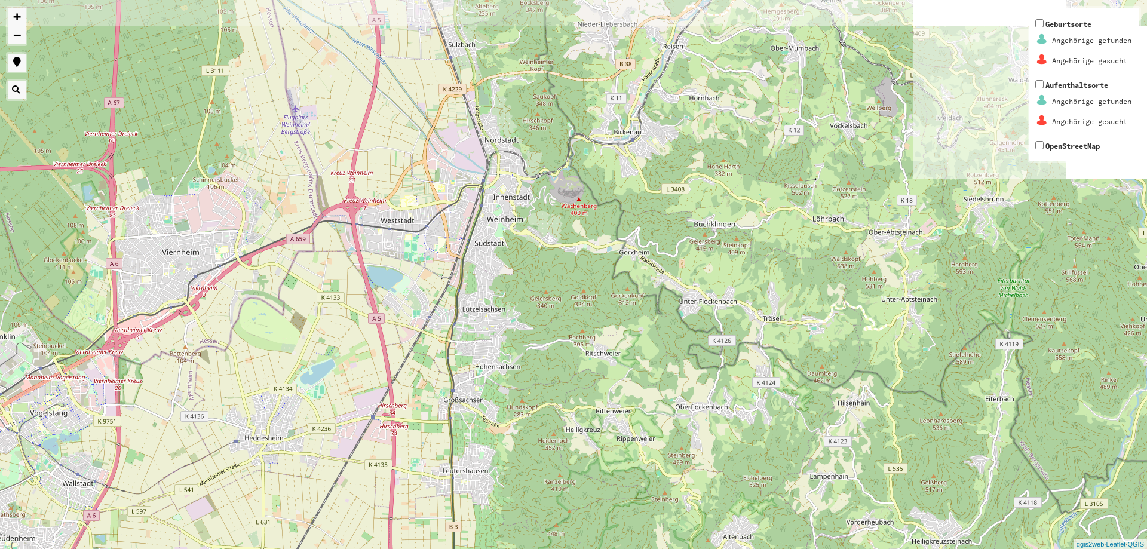
drag, startPoint x: 730, startPoint y: 169, endPoint x: 608, endPoint y: 311, distance: 187.3
click at [608, 311] on div "2 2 7 + − Nothing found. Geburtsorte Angehörige gefunden Angehörige gesucht Auf…" at bounding box center [573, 274] width 1147 height 549
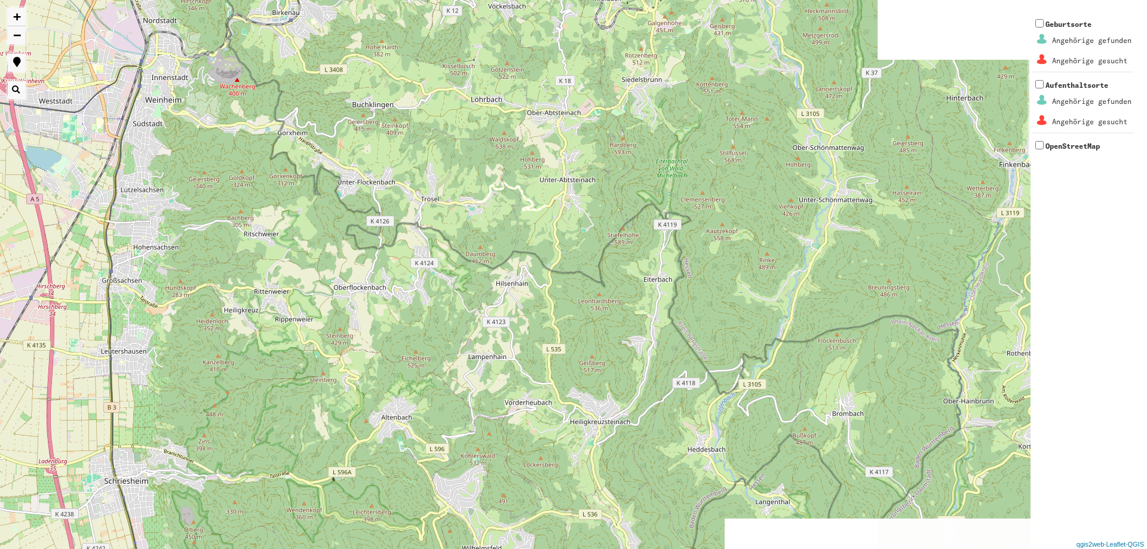
drag, startPoint x: 1011, startPoint y: 284, endPoint x: 663, endPoint y: 165, distance: 367.6
click at [666, 164] on div "2 2 7 + − Nothing found. Geburtsorte Angehörige gefunden Angehörige gesucht Auf…" at bounding box center [573, 274] width 1147 height 549
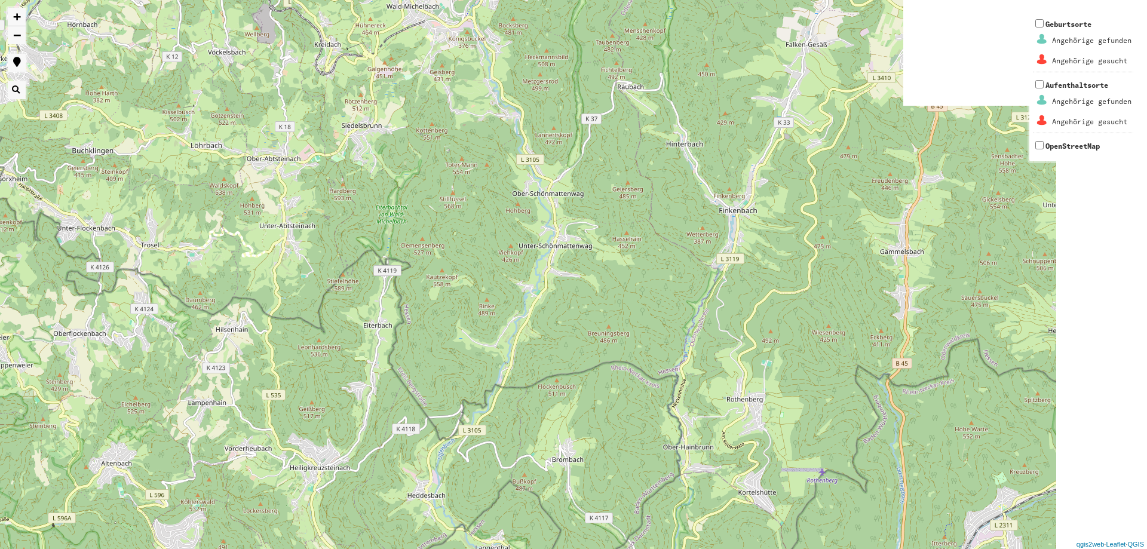
drag, startPoint x: 722, startPoint y: 365, endPoint x: 439, endPoint y: 411, distance: 287.0
click at [439, 411] on div "2 2 7 + − Nothing found. Geburtsorte Angehörige gefunden Angehörige gesucht Auf…" at bounding box center [573, 274] width 1147 height 549
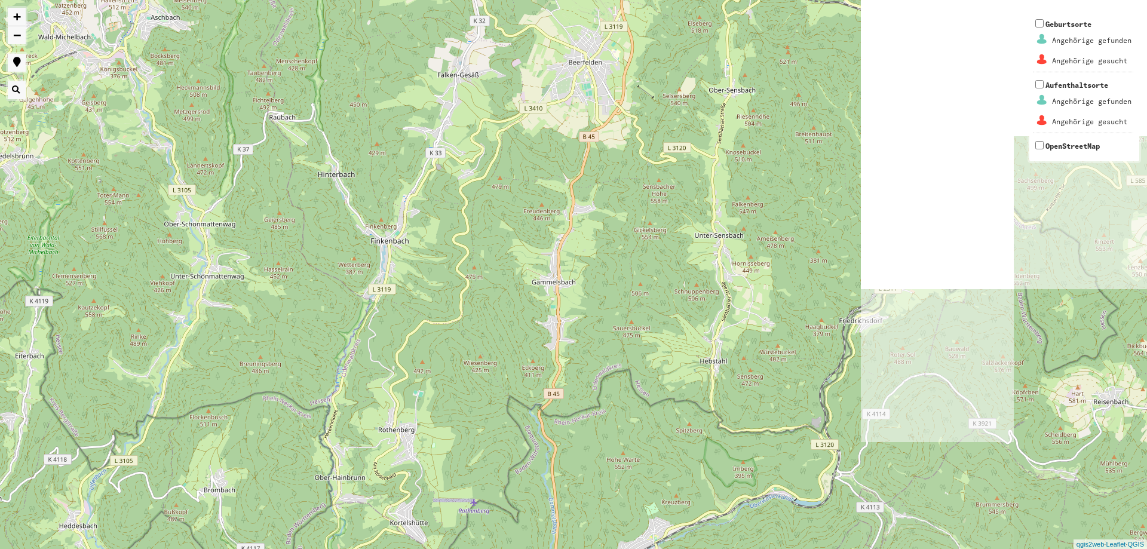
drag, startPoint x: 890, startPoint y: 297, endPoint x: 539, endPoint y: 326, distance: 352.0
click at [539, 326] on div "2 2 7 + − Nothing found. Geburtsorte Angehörige gefunden Angehörige gesucht Auf…" at bounding box center [573, 274] width 1147 height 549
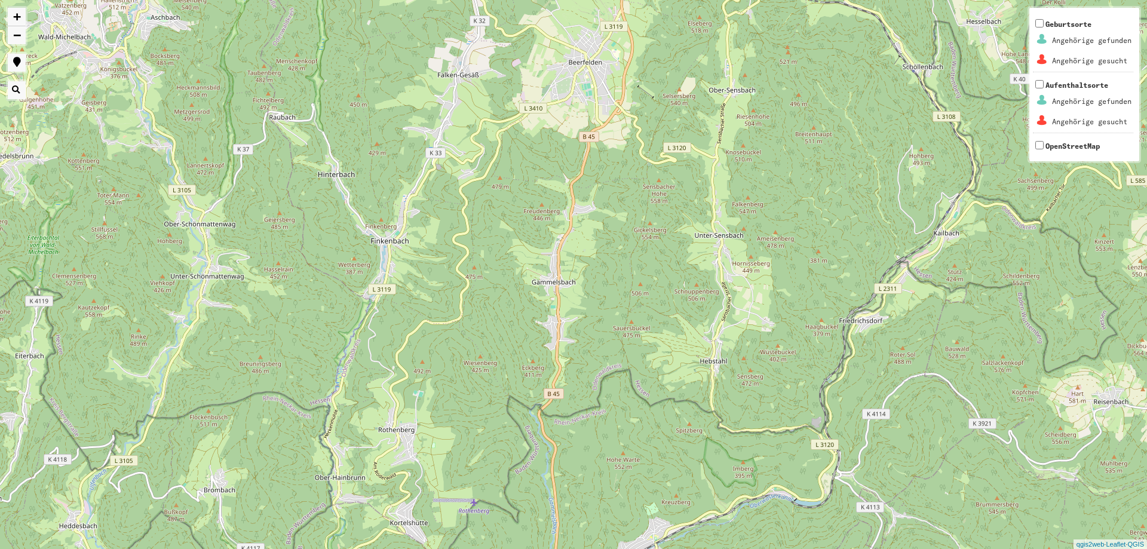
click at [17, 93] on button "button" at bounding box center [17, 90] width 18 height 18
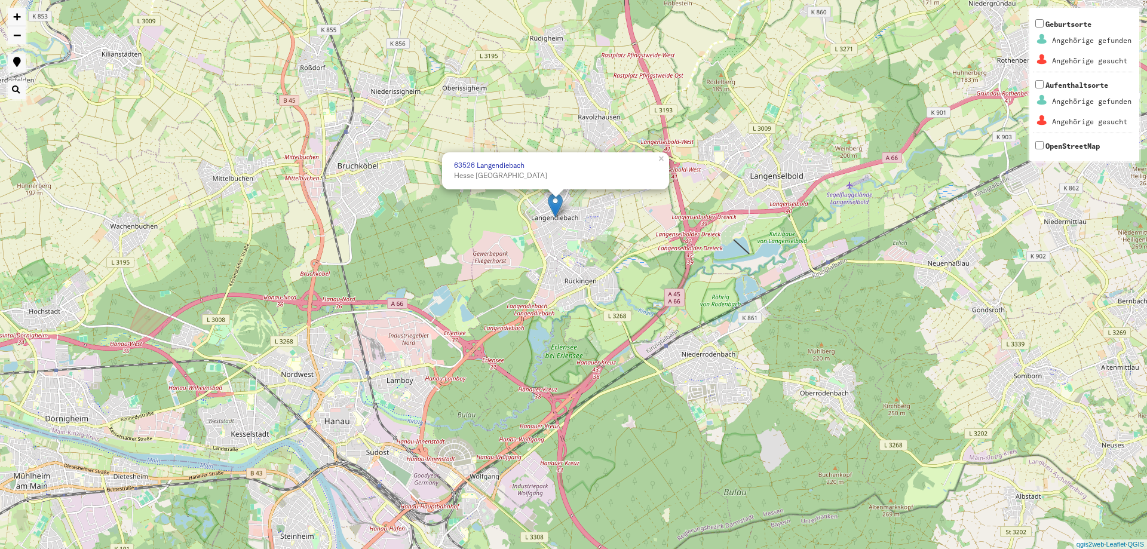
click at [567, 229] on div "**********" at bounding box center [573, 274] width 1147 height 549
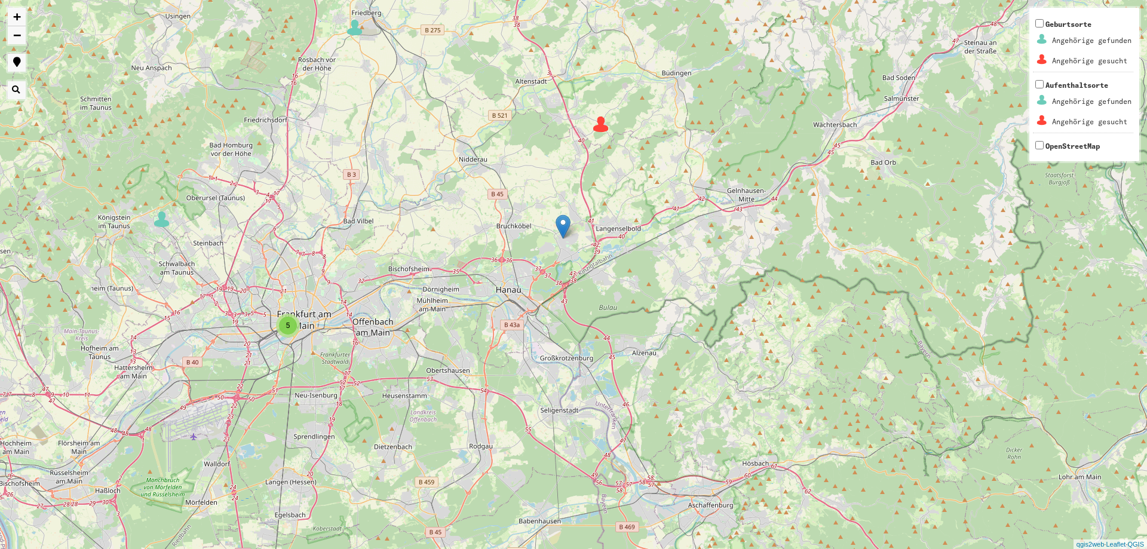
click at [600, 124] on img at bounding box center [601, 124] width 18 height 18
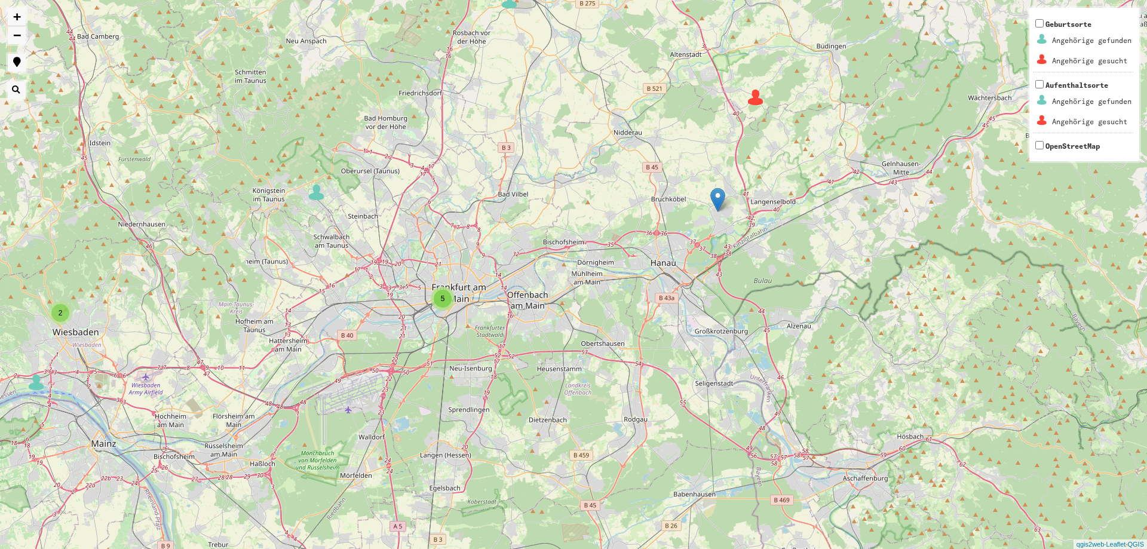
click at [60, 316] on span "2" at bounding box center [61, 313] width 4 height 8
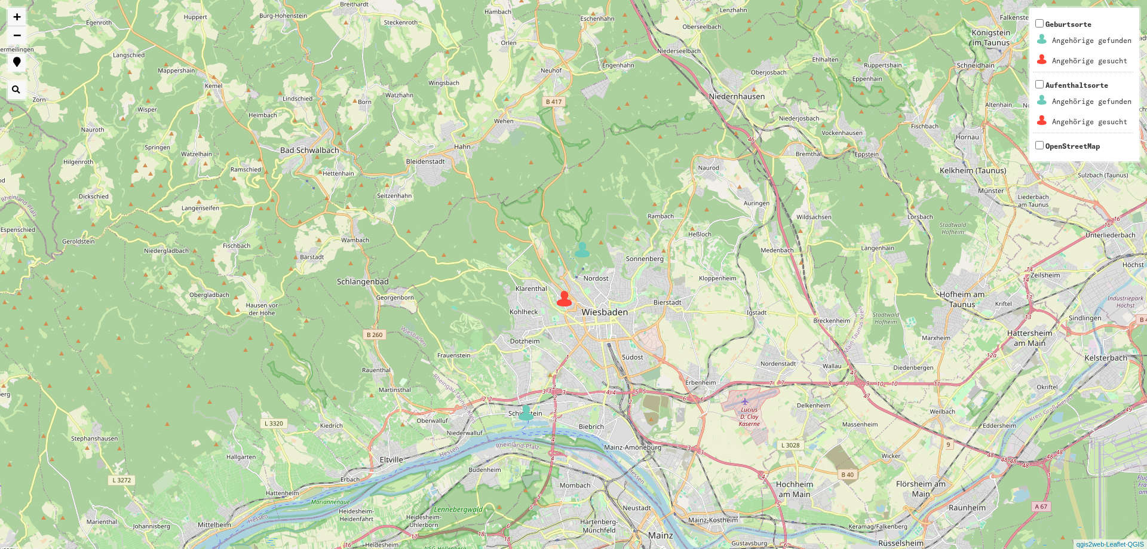
click at [562, 301] on img at bounding box center [565, 299] width 18 height 18
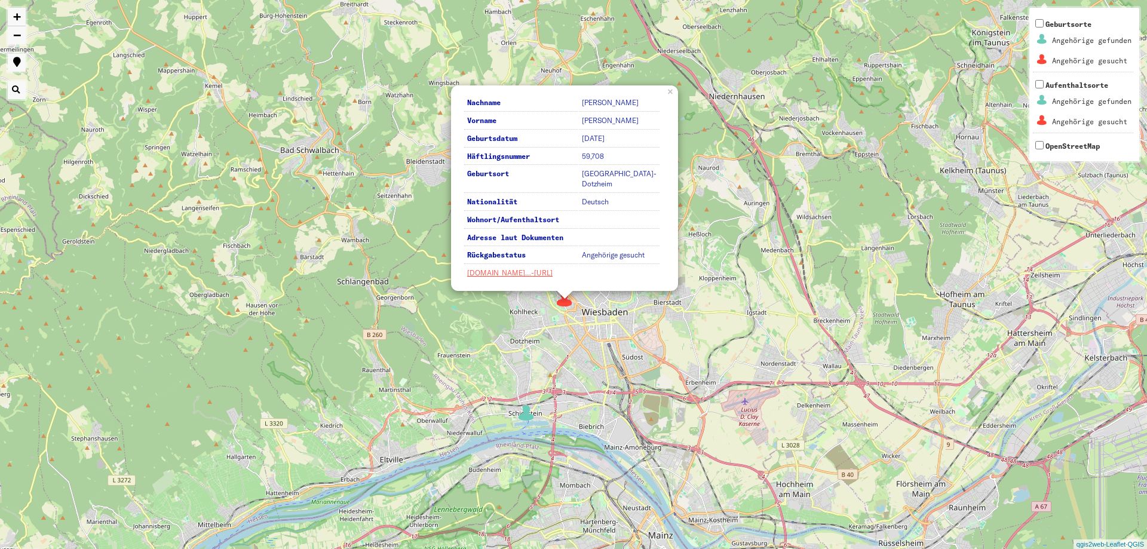
click at [636, 330] on div "3 2 5 Nachname [PERSON_NAME] Vorname [PERSON_NAME] Geburtsdatum [DATE] Häftling…" at bounding box center [573, 274] width 1147 height 549
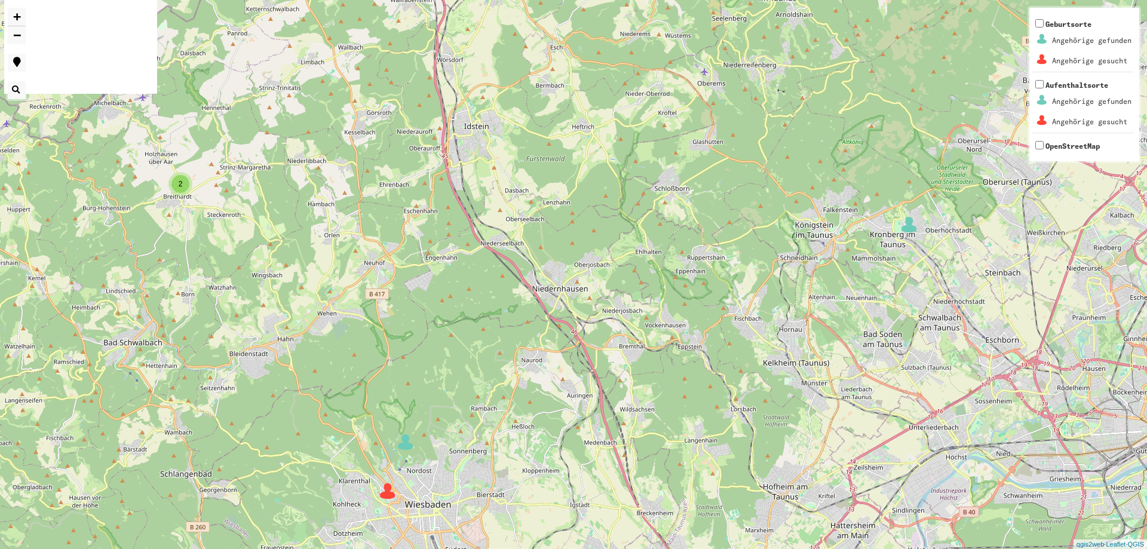
drag, startPoint x: 813, startPoint y: 221, endPoint x: 633, endPoint y: 414, distance: 263.9
click at [633, 414] on div "**********" at bounding box center [573, 274] width 1147 height 549
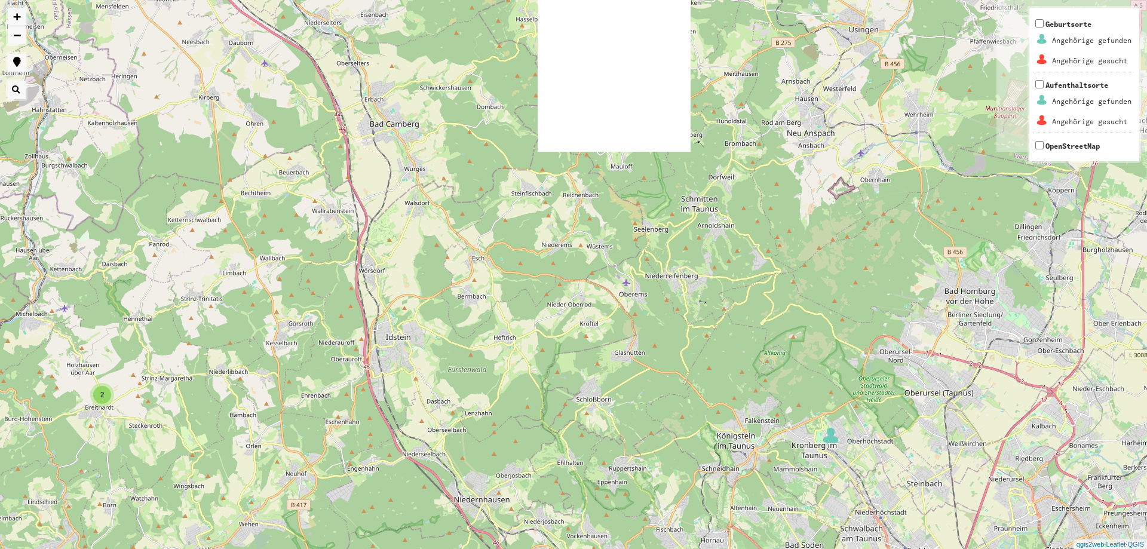
drag, startPoint x: 767, startPoint y: 196, endPoint x: 688, endPoint y: 410, distance: 228.0
click at [688, 410] on div "**********" at bounding box center [573, 274] width 1147 height 549
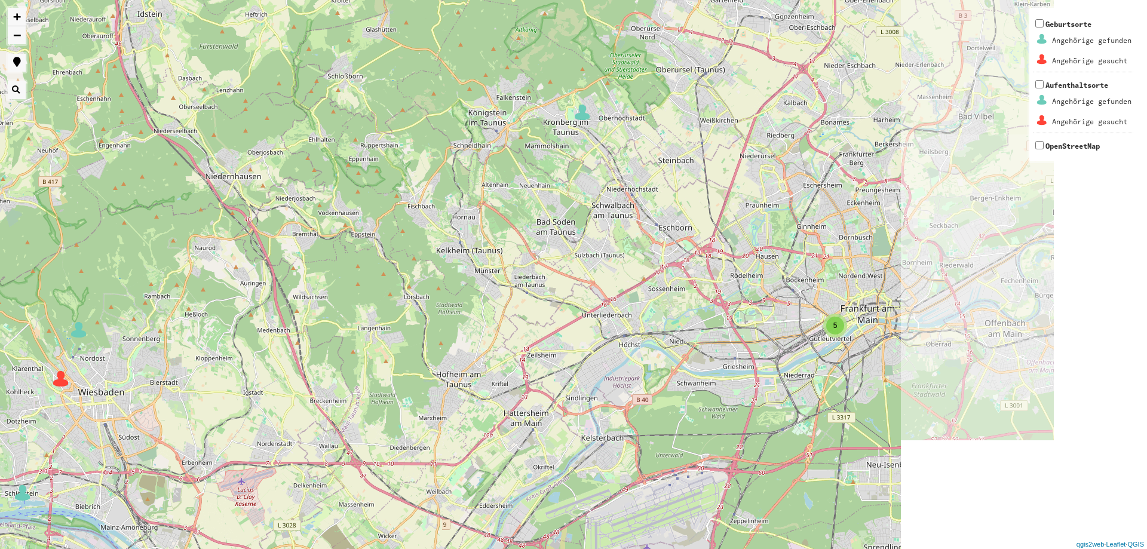
drag, startPoint x: 645, startPoint y: 373, endPoint x: 403, endPoint y: 57, distance: 397.8
click at [403, 57] on div "**********" at bounding box center [573, 274] width 1147 height 549
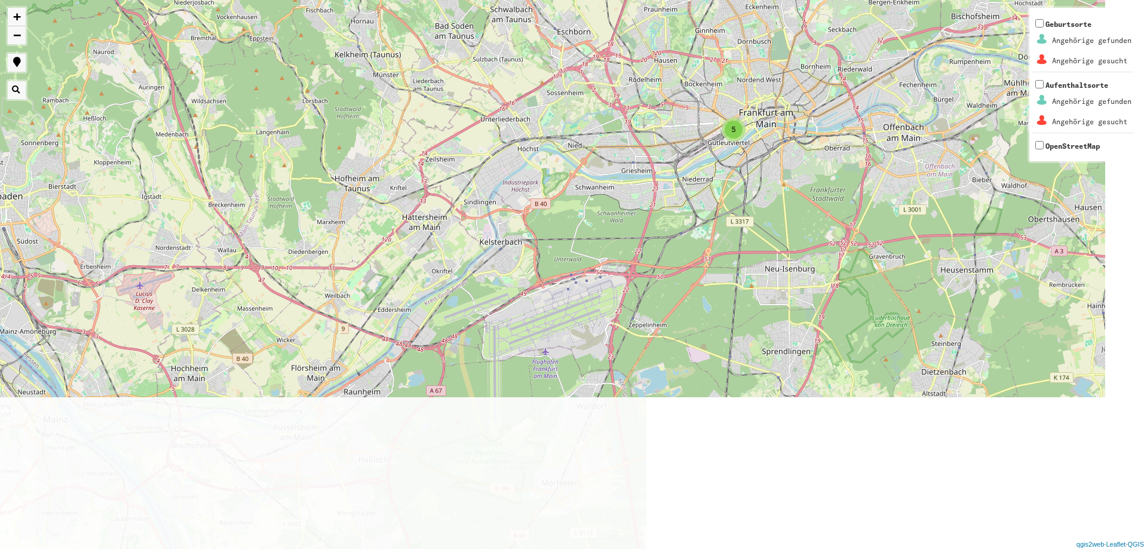
drag, startPoint x: 568, startPoint y: 188, endPoint x: 464, endPoint y: -21, distance: 232.8
click at [464, 0] on div "**********" at bounding box center [573, 274] width 1147 height 549
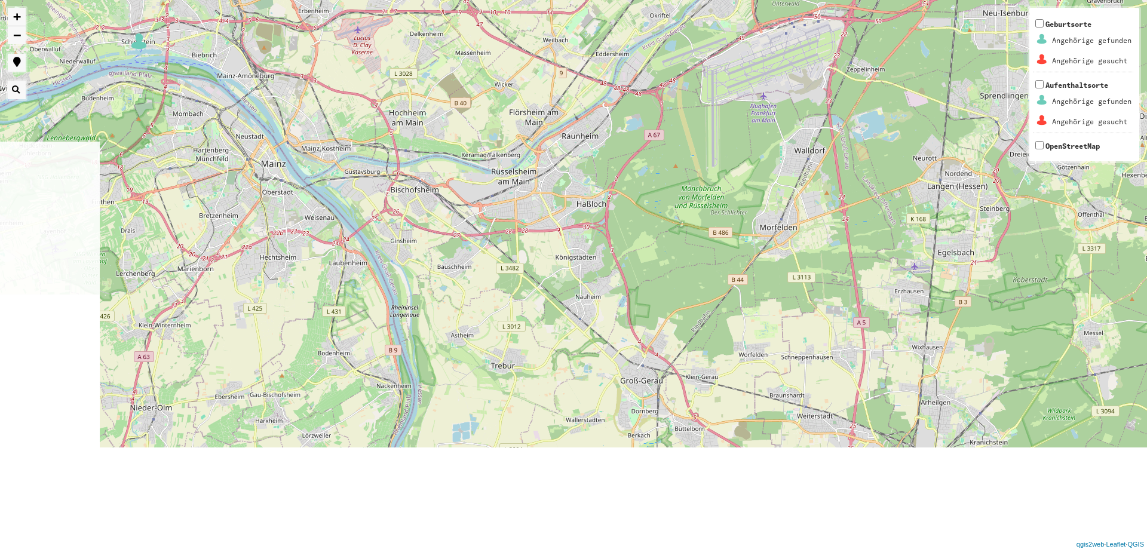
drag, startPoint x: 621, startPoint y: 471, endPoint x: 877, endPoint y: 188, distance: 381.6
click at [877, 188] on div "**********" at bounding box center [573, 274] width 1147 height 549
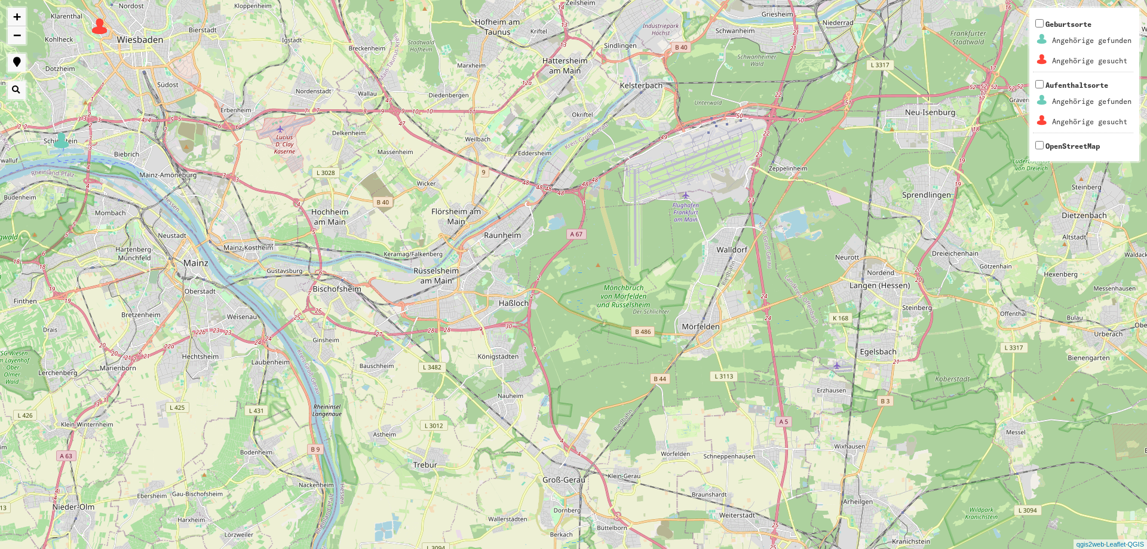
drag, startPoint x: 837, startPoint y: 257, endPoint x: 731, endPoint y: 400, distance: 178.1
click at [731, 400] on div "**********" at bounding box center [573, 274] width 1147 height 549
click at [731, 264] on div "**********" at bounding box center [573, 274] width 1147 height 549
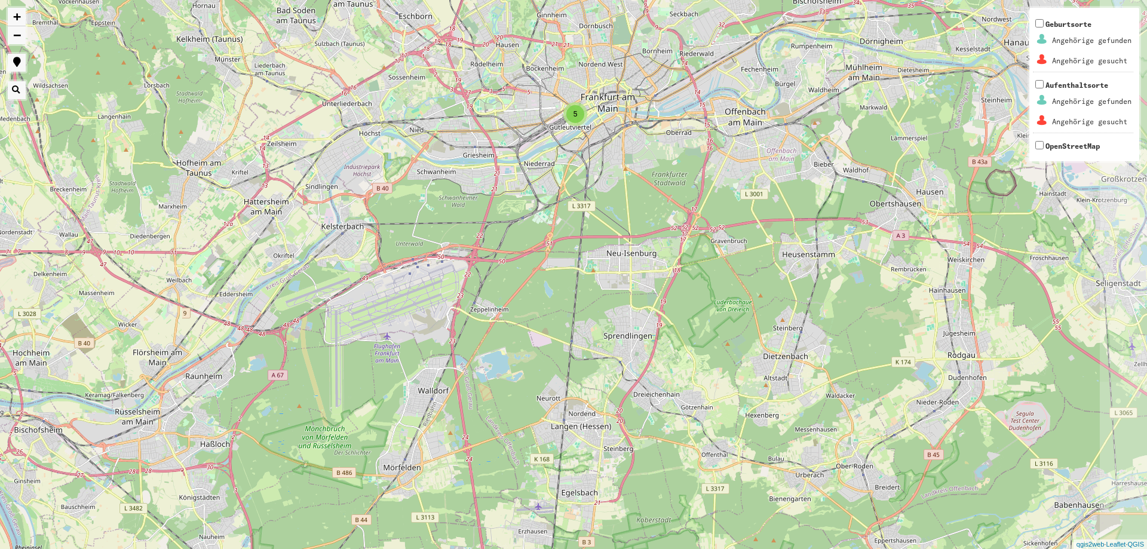
drag, startPoint x: 852, startPoint y: 217, endPoint x: 549, endPoint y: 359, distance: 335.0
click at [549, 359] on div "**********" at bounding box center [573, 274] width 1147 height 549
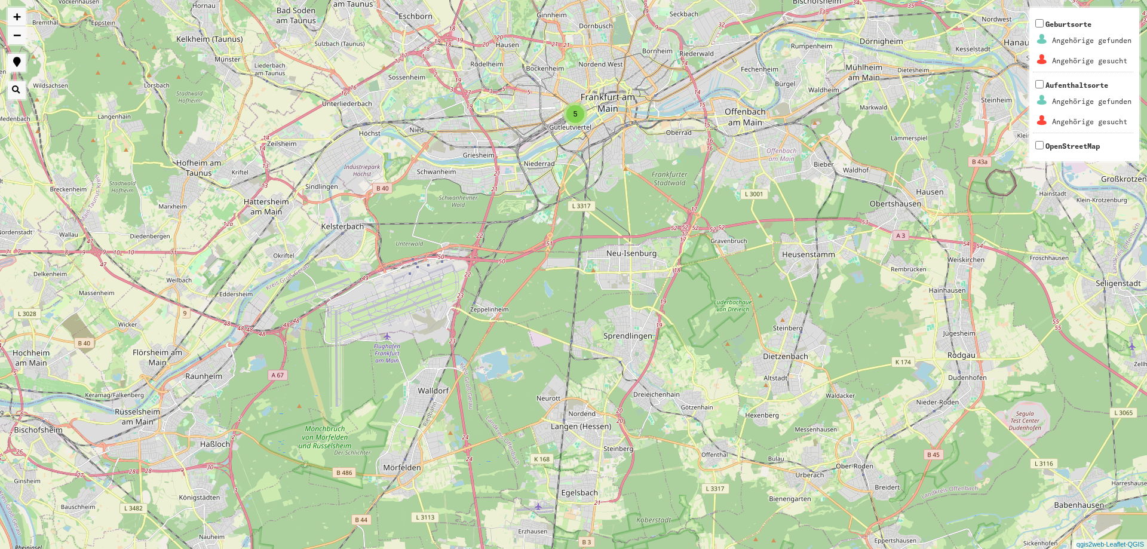
click at [18, 88] on button "button" at bounding box center [17, 90] width 18 height 18
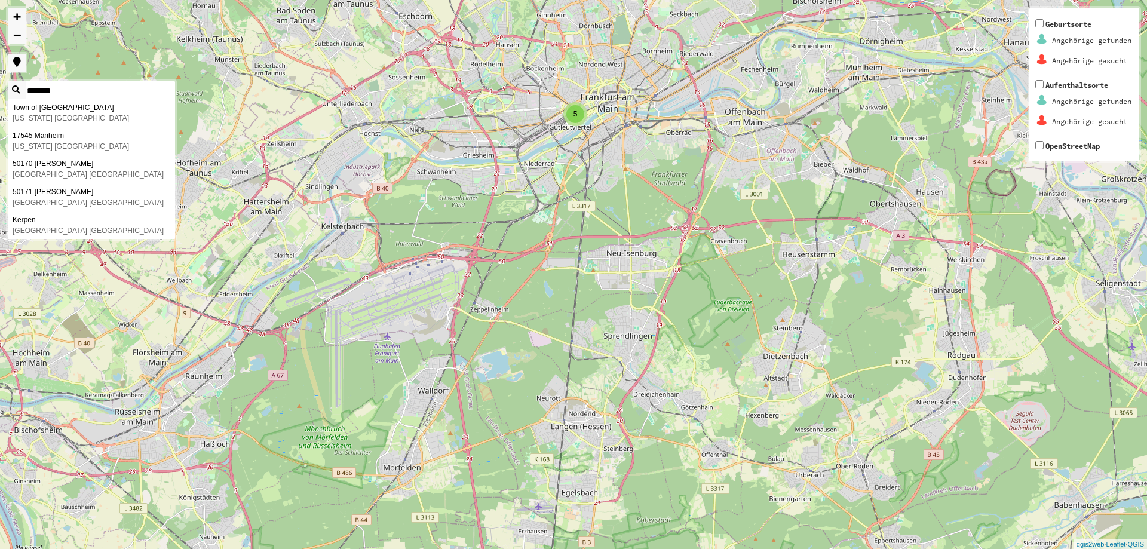
click at [42, 86] on div "3 2 5 + − ******* Nothing found. Town of [GEOGRAPHIC_DATA] [US_STATE] [GEOGRAPH…" at bounding box center [573, 274] width 1147 height 549
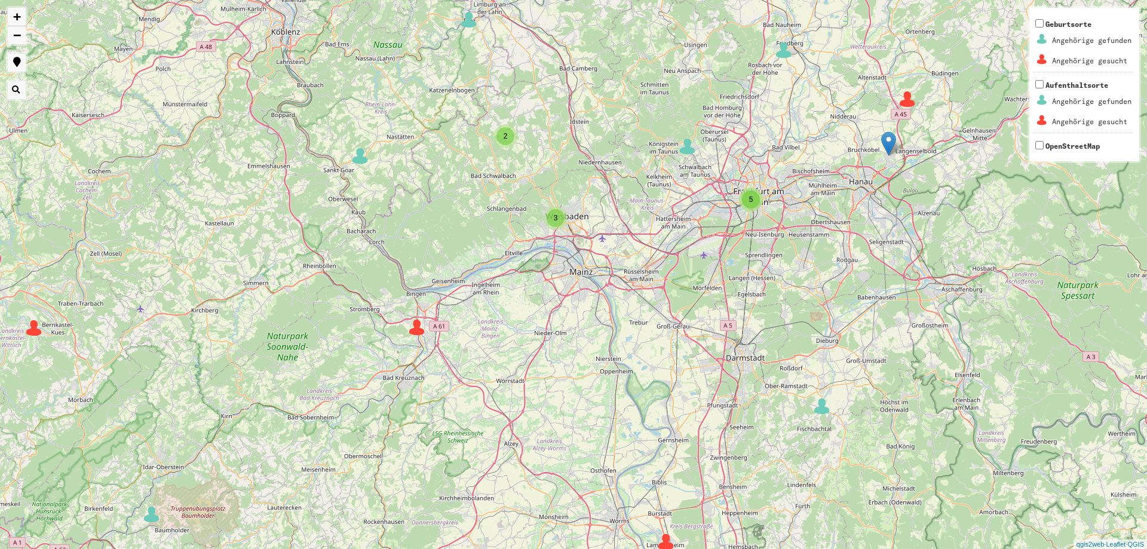
click at [893, 142] on img at bounding box center [888, 143] width 15 height 25
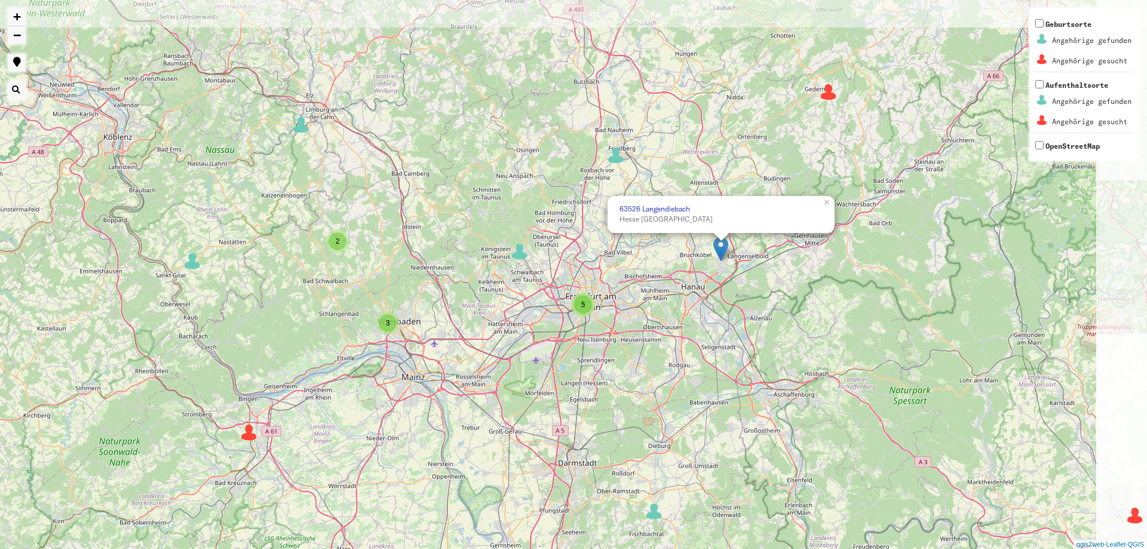
drag, startPoint x: 871, startPoint y: 226, endPoint x: 672, endPoint y: 348, distance: 233.4
click at [672, 348] on div "3 2 2 2 3 3 4 2 2 2 3 3 3 2 5 2 8 2 2 2 2 2 5 2 6 4 2 2 2 2 4 2 63526 [GEOGRAPH…" at bounding box center [573, 274] width 1147 height 549
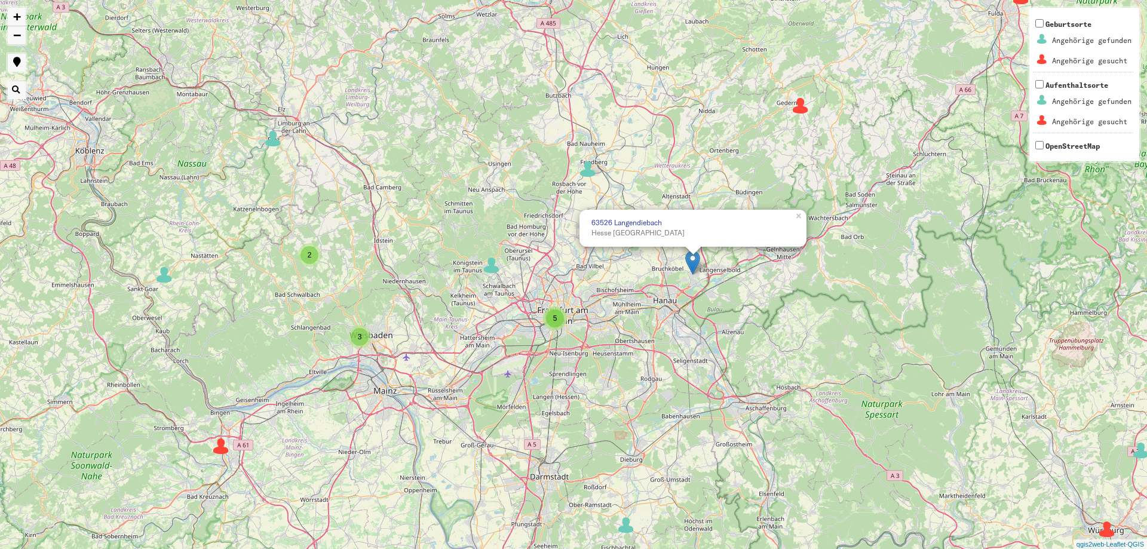
click at [743, 319] on div "3 2 2 3 3 4 2 2 2 3 2 5 2 8 2 2 2 2 2 5 2 6 4 2 2 2 2 4 2 6 2 2 5 4 6 3 12 6352…" at bounding box center [573, 274] width 1147 height 549
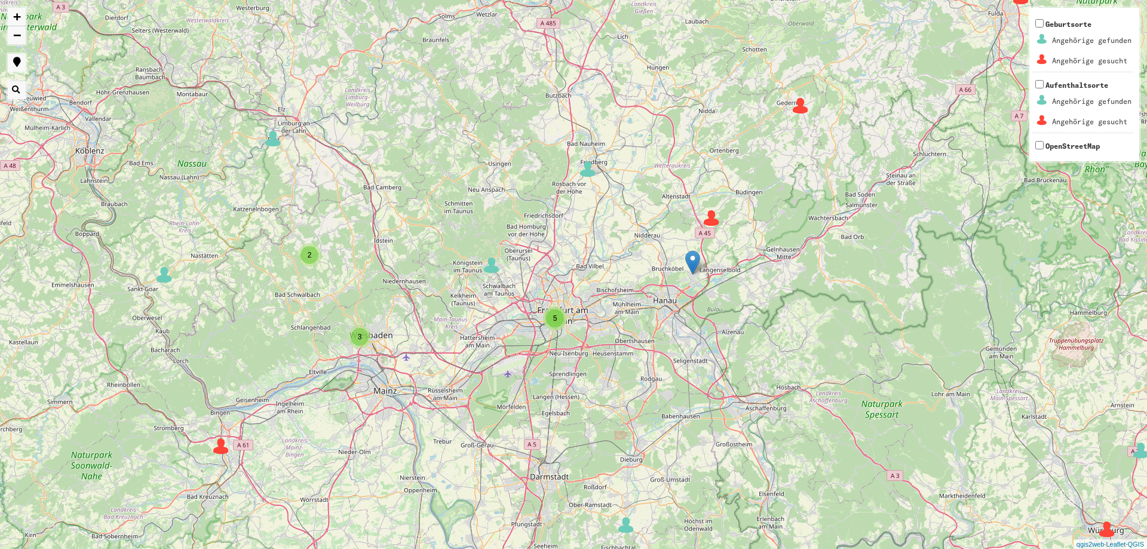
click at [716, 221] on img at bounding box center [712, 218] width 18 height 18
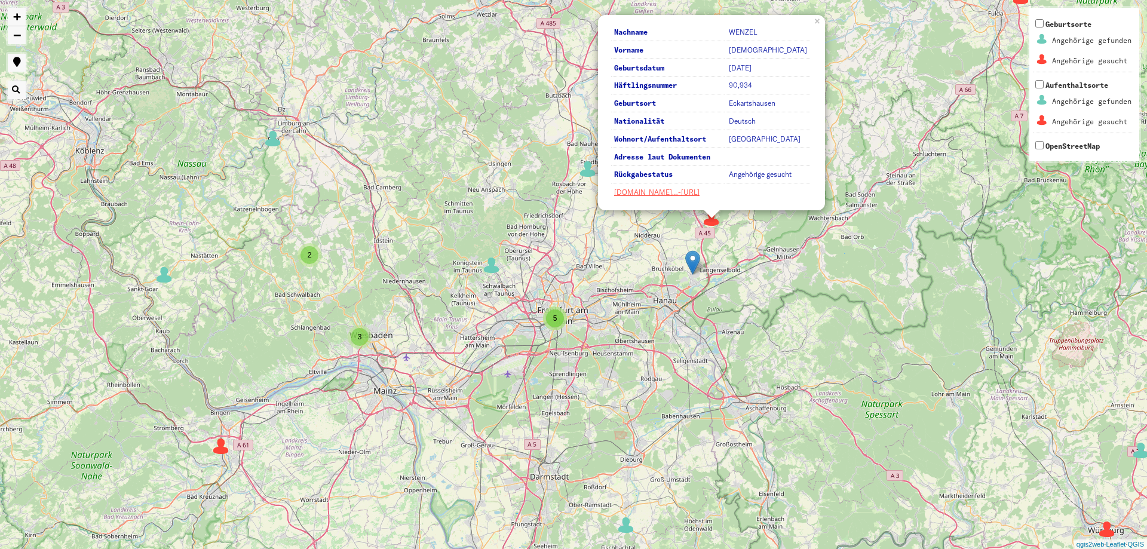
click at [801, 308] on div "3 2 2 3 3 4 2 2 2 3 2 5 2 8 2 2 2 2 2 5 2 6 4 2 2 2 2 4 2 6 2 2 5 4 6 3 12 Nach…" at bounding box center [573, 274] width 1147 height 549
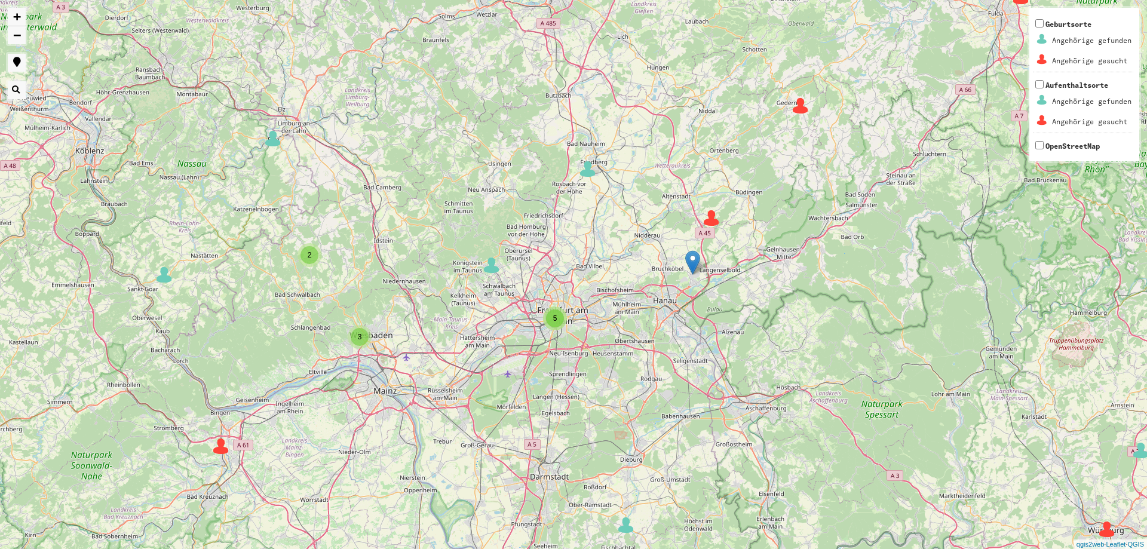
click at [275, 139] on img at bounding box center [273, 139] width 18 height 18
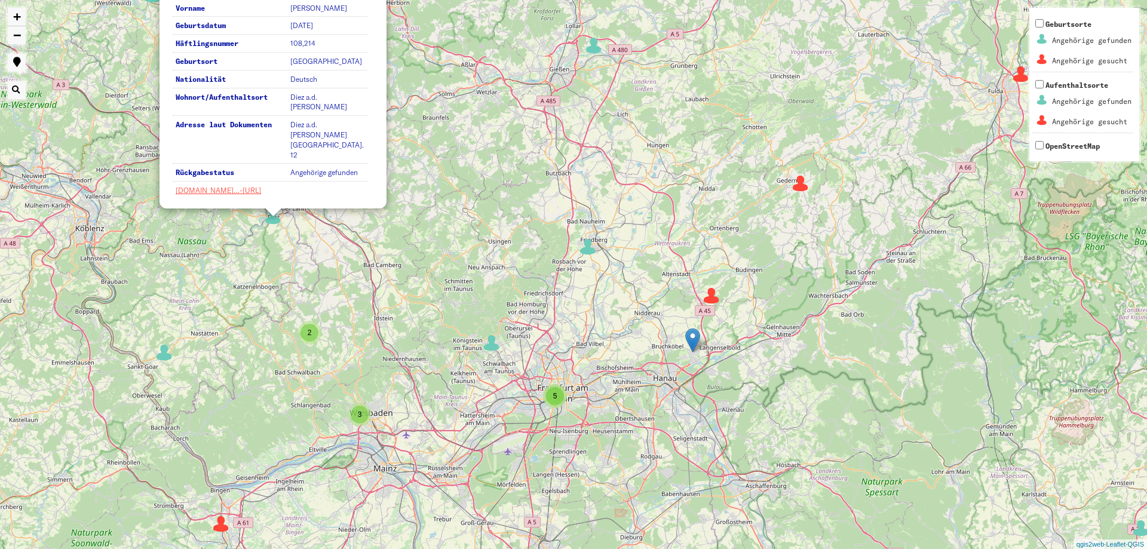
click at [312, 343] on div "2" at bounding box center [310, 333] width 24 height 24
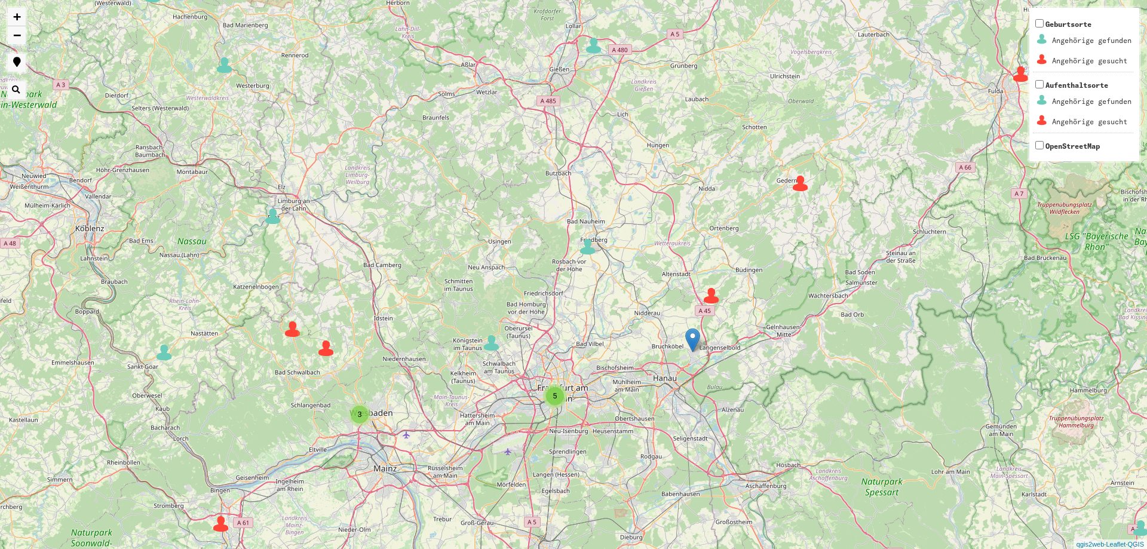
click at [323, 348] on img at bounding box center [326, 348] width 18 height 18
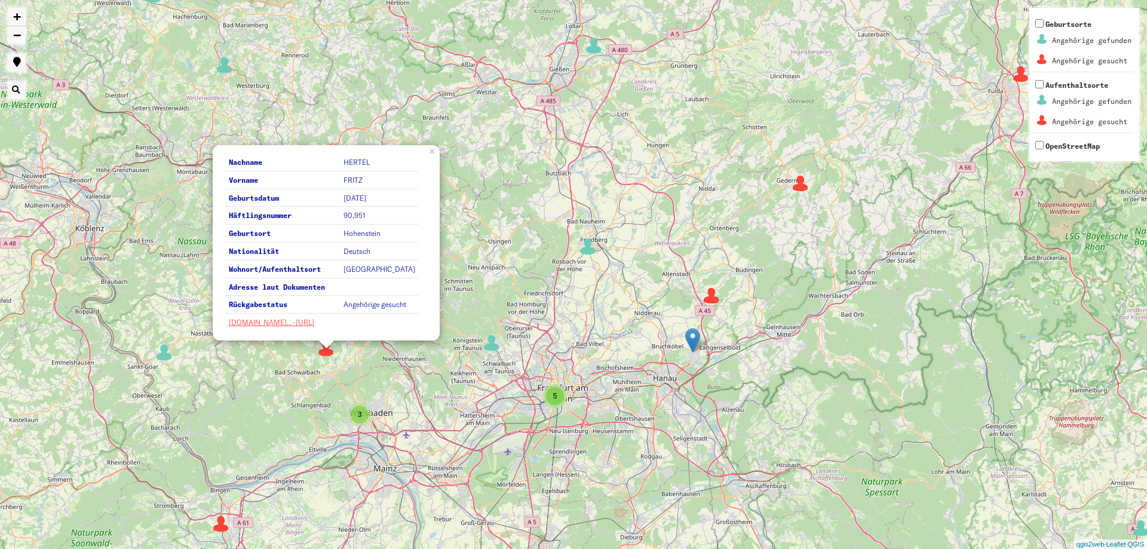
click at [280, 354] on div "3 2 3 3 4 2 2 2 3 2 5 2 8 2 2 2 2 2 5 2 6 4 2 2 2 4 2 6 2 2 5 4 6 3 12 2 4 6 3 …" at bounding box center [573, 274] width 1147 height 549
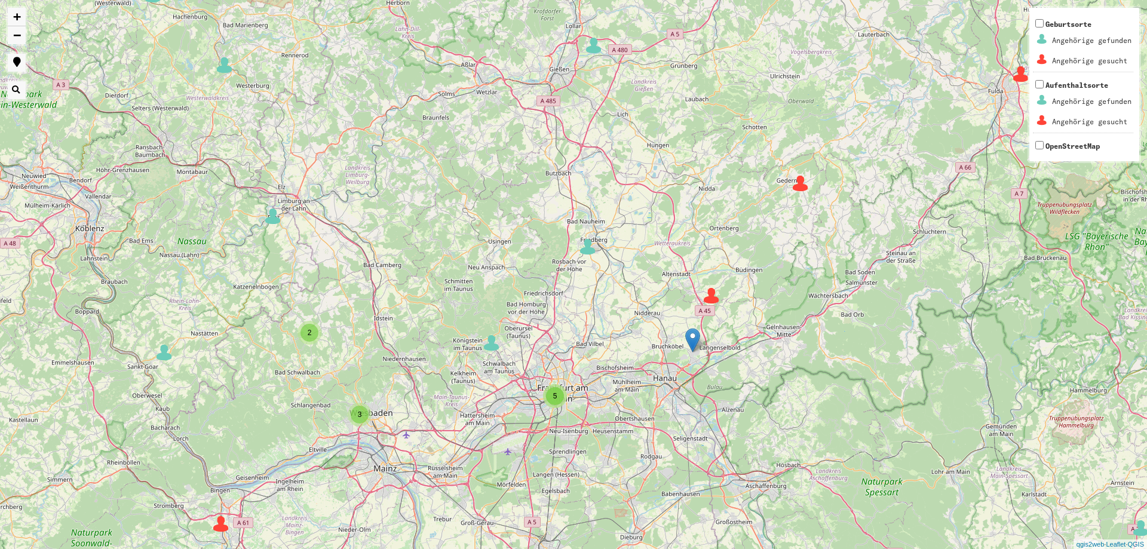
click at [305, 326] on div "2" at bounding box center [310, 333] width 18 height 18
click at [286, 319] on div "3 2 3 3 4 2 2 2 3 2 5 2 8 2 2 2 2 2 5 2 6 4 2 2 2 4 2 6 2 2 5 4 6 3 12 2 4 6 3 …" at bounding box center [573, 274] width 1147 height 549
click at [307, 337] on div "2" at bounding box center [310, 333] width 18 height 18
click at [292, 333] on img at bounding box center [293, 329] width 18 height 18
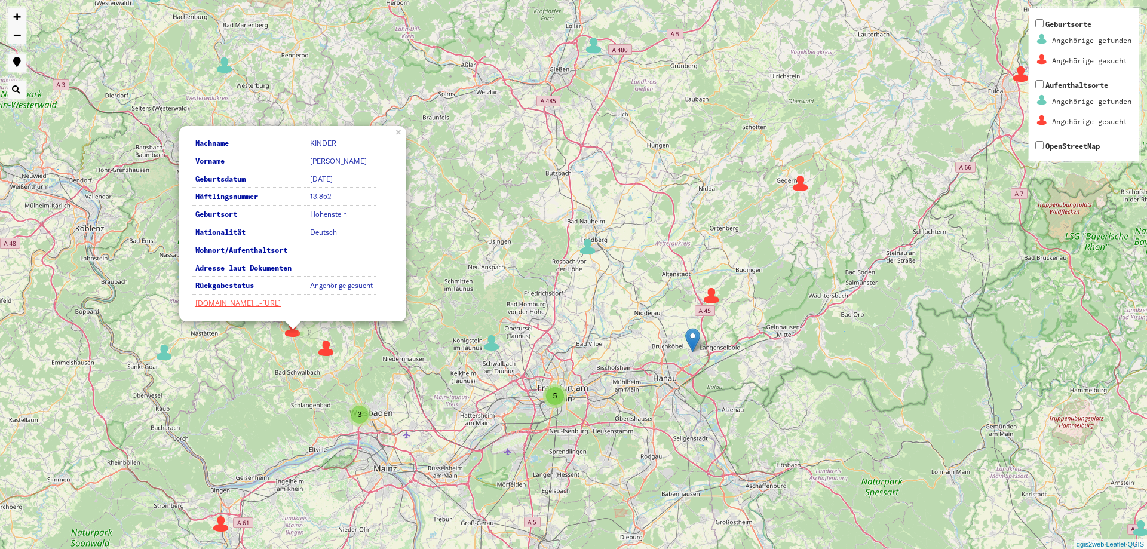
click at [363, 420] on div "3" at bounding box center [360, 415] width 18 height 18
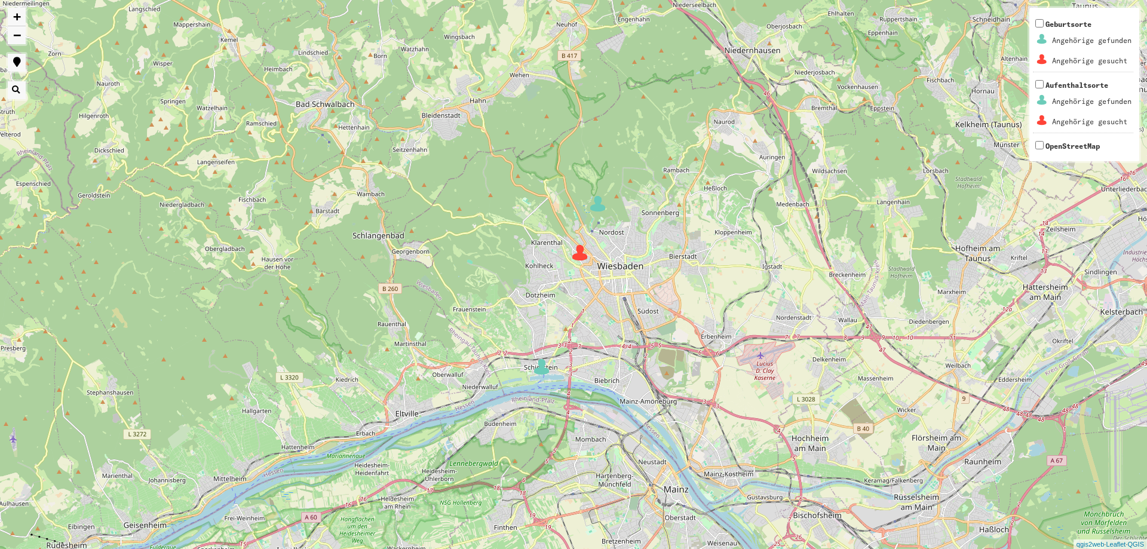
click at [586, 251] on img at bounding box center [580, 253] width 18 height 18
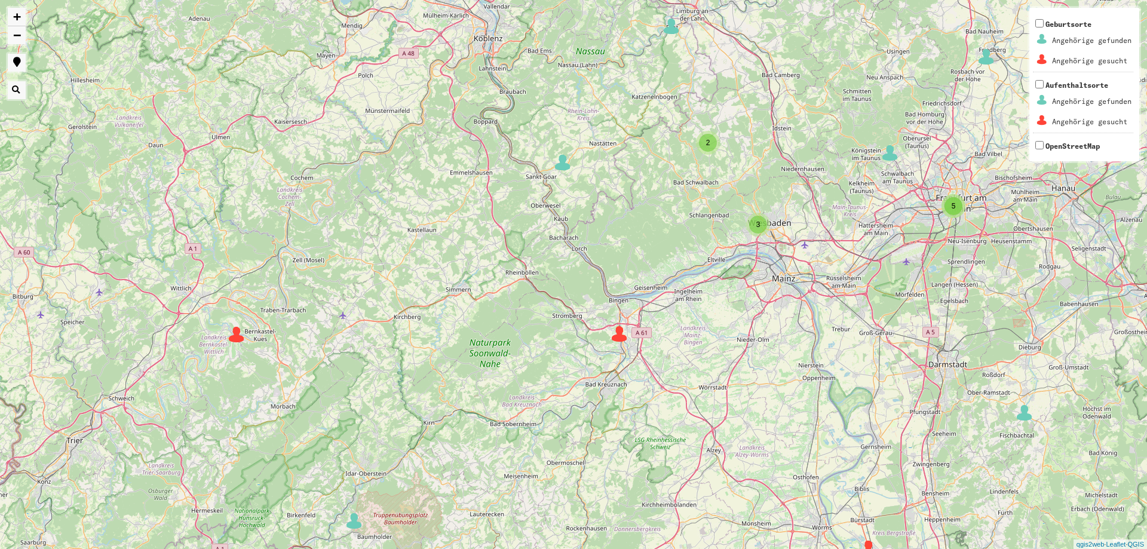
click at [238, 338] on img at bounding box center [237, 335] width 18 height 18
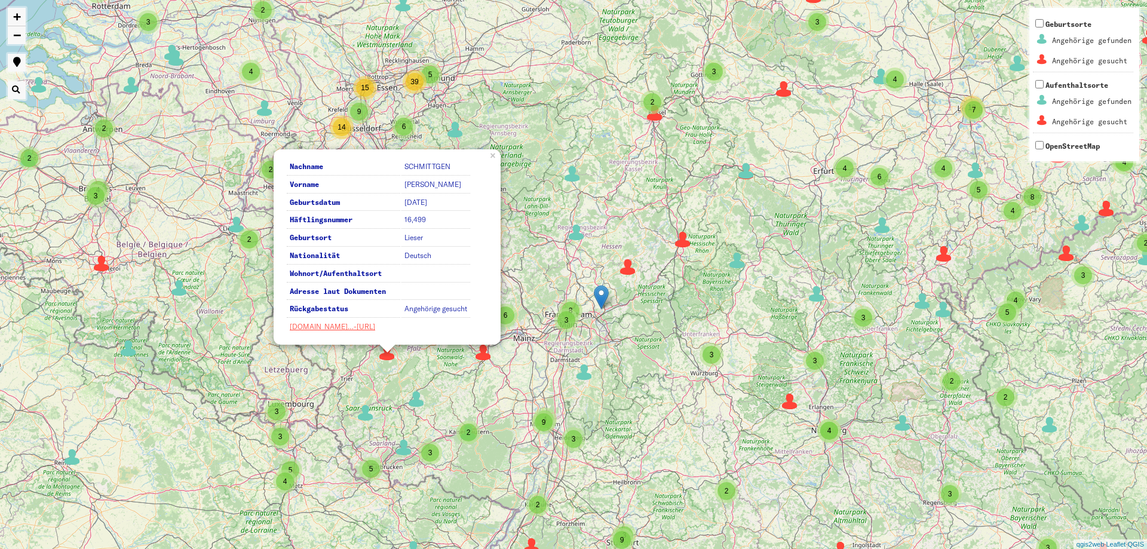
click at [663, 372] on div "3 2 2 2 3 5 3 10 53 2 3 3 42 7 6 4 4 2 5 4 2 17 2 2 2 3 3 2 4 2 8 2 2 4 13 6 8 …" at bounding box center [573, 274] width 1147 height 549
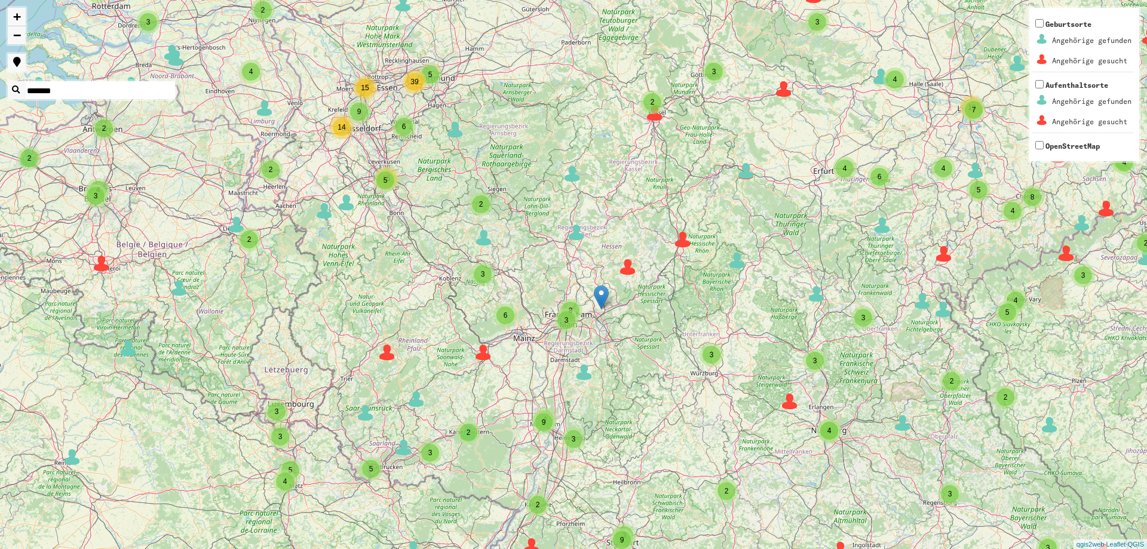
click at [10, 89] on button "button" at bounding box center [17, 90] width 18 height 18
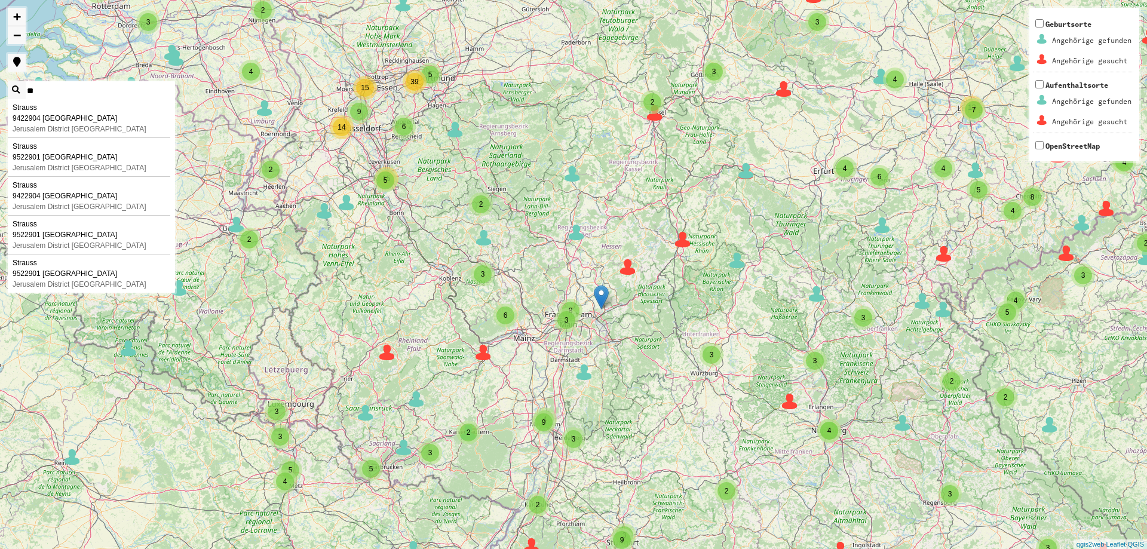
type input "*"
type input "*********"
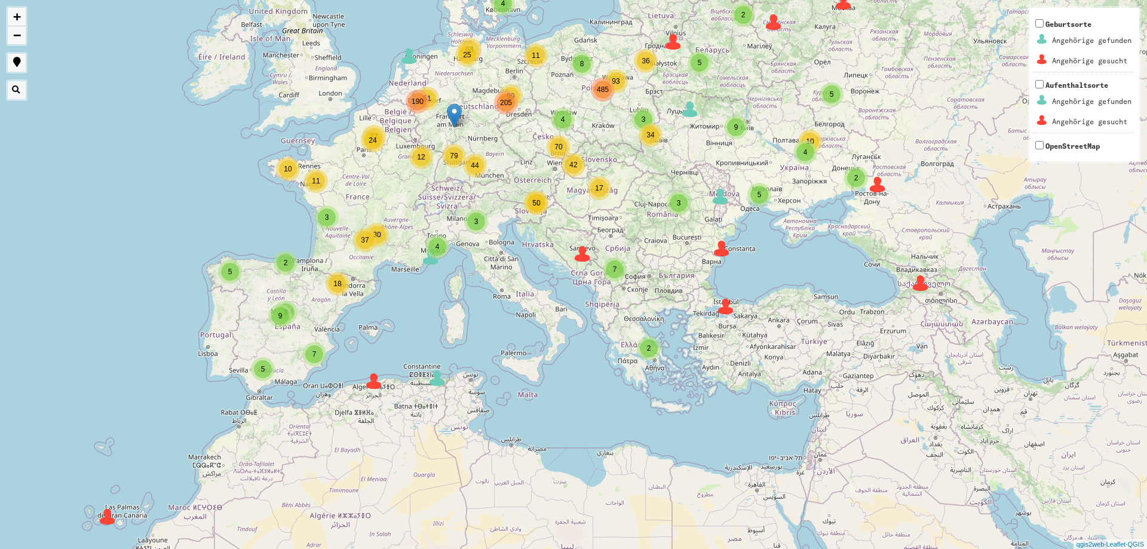
drag, startPoint x: 680, startPoint y: 440, endPoint x: 579, endPoint y: 369, distance: 123.5
click at [579, 369] on div "4 3 3 2 3 8 3 8 93 4 99 25 44 42 50 51 12 11 24 37 2 2 2 2 4 5 12 10 5 5 2 2 2 …" at bounding box center [573, 274] width 1147 height 549
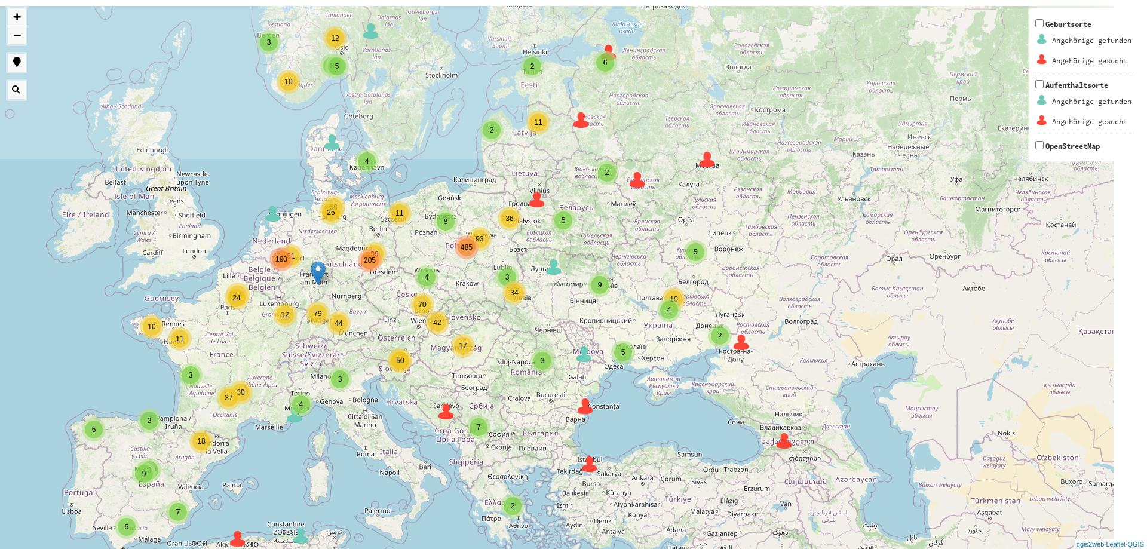
drag, startPoint x: 694, startPoint y: 158, endPoint x: 555, endPoint y: 358, distance: 243.0
click at [555, 358] on div "4 3 3 2 3 8 3 8 93 4 99 25 44 42 50 51 12 11 24 37 2 2 2 2 4 5 12 10 5 5 2 2 2 …" at bounding box center [573, 274] width 1147 height 549
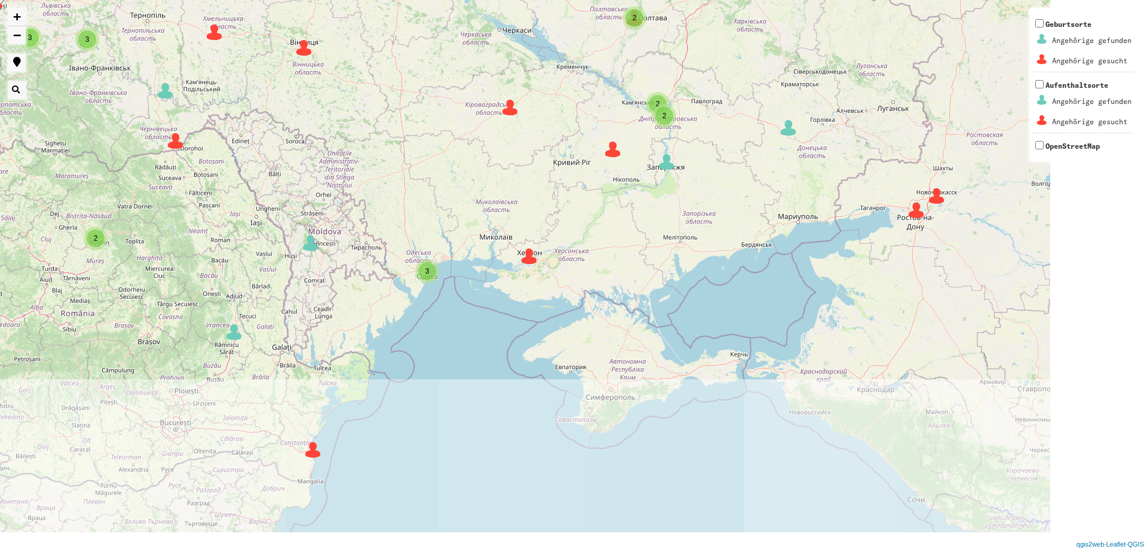
drag, startPoint x: 733, startPoint y: 347, endPoint x: 497, endPoint y: 147, distance: 310.0
click at [497, 147] on div "2 2 6 2 2 2 2 6 3 6 3 10 54 2 3 3 4 2 42 8 6 7 12 5 2 2 18 2 3 3 2 2 3 5 8 10 4…" at bounding box center [573, 274] width 1147 height 549
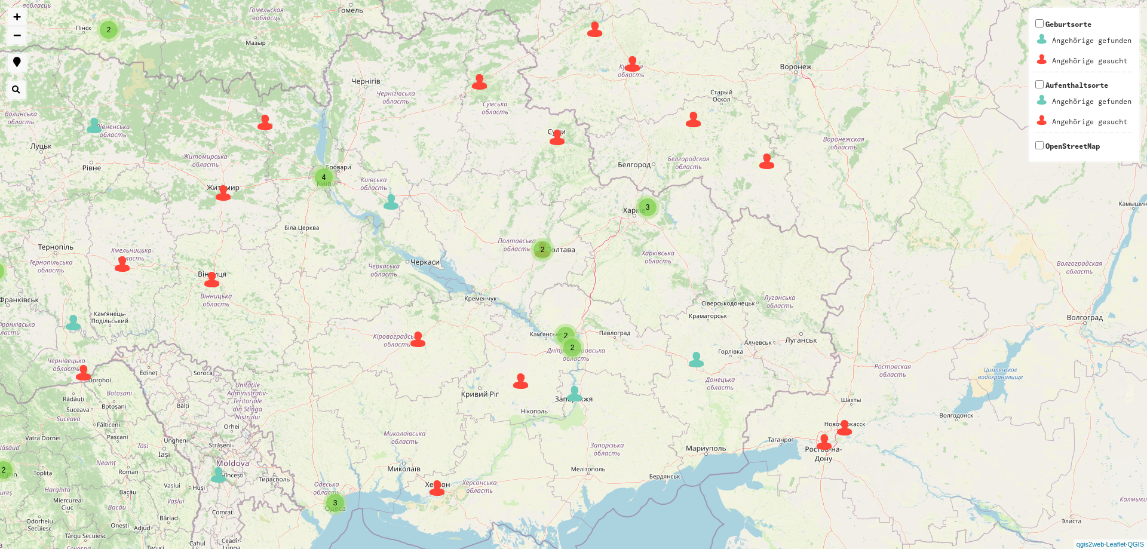
drag, startPoint x: 537, startPoint y: 248, endPoint x: 472, endPoint y: 509, distance: 268.6
click at [472, 509] on div "2 2 6 2 2 2 2 6 3 6 3 10 54 2 3 3 4 2 42 8 6 7 12 5 2 2 18 2 3 3 2 2 3 5 8 10 4…" at bounding box center [573, 274] width 1147 height 549
